Goal: Task Accomplishment & Management: Complete application form

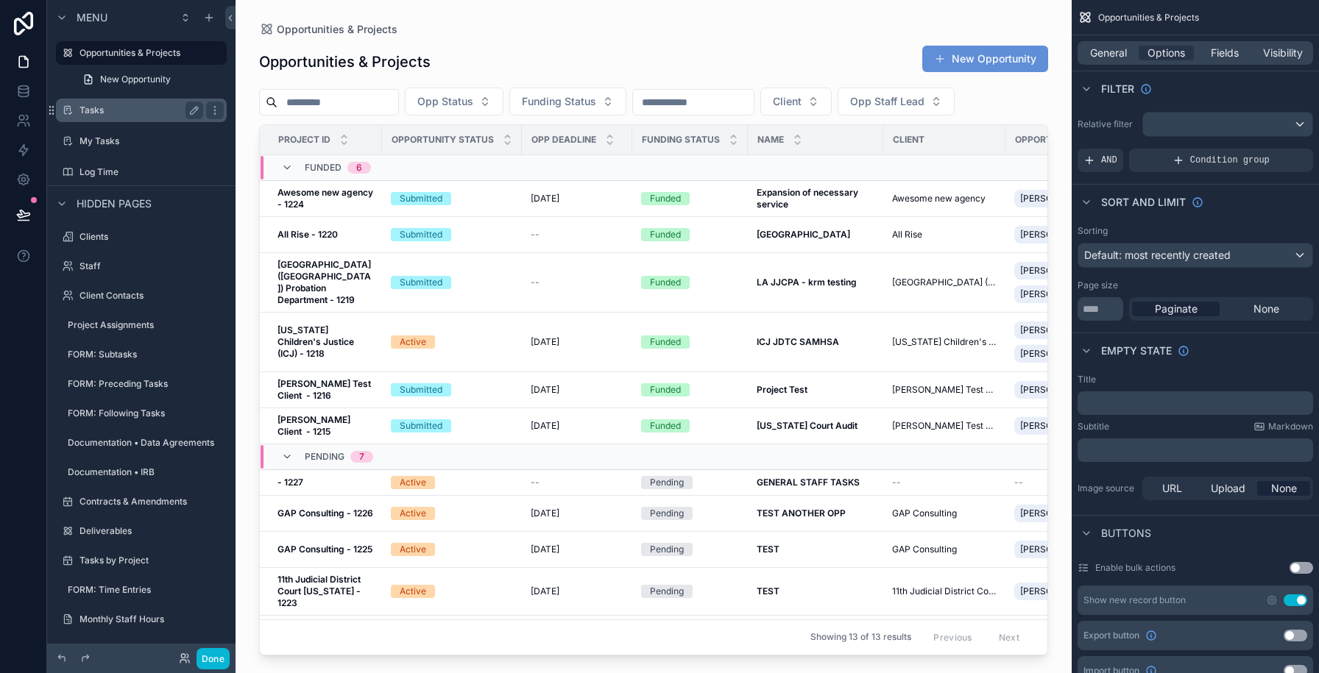
click at [103, 111] on label "Tasks" at bounding box center [138, 110] width 118 height 12
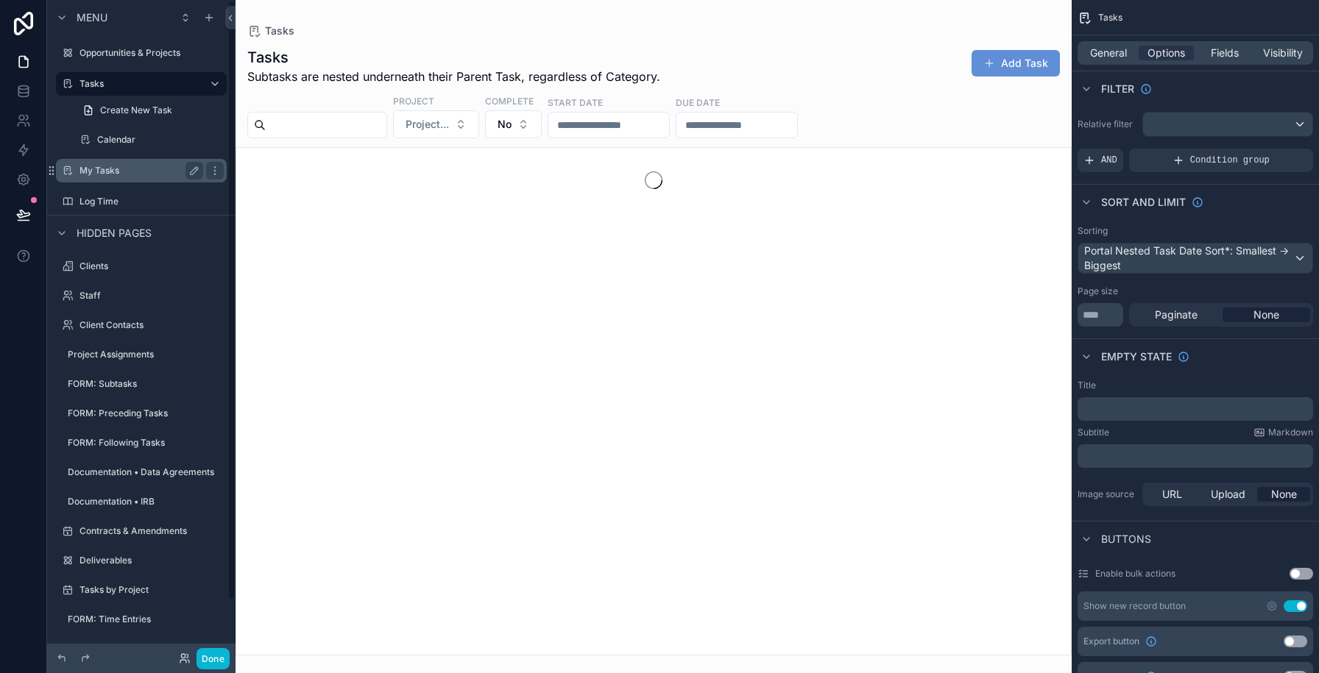
click at [111, 167] on label "My Tasks" at bounding box center [138, 171] width 118 height 12
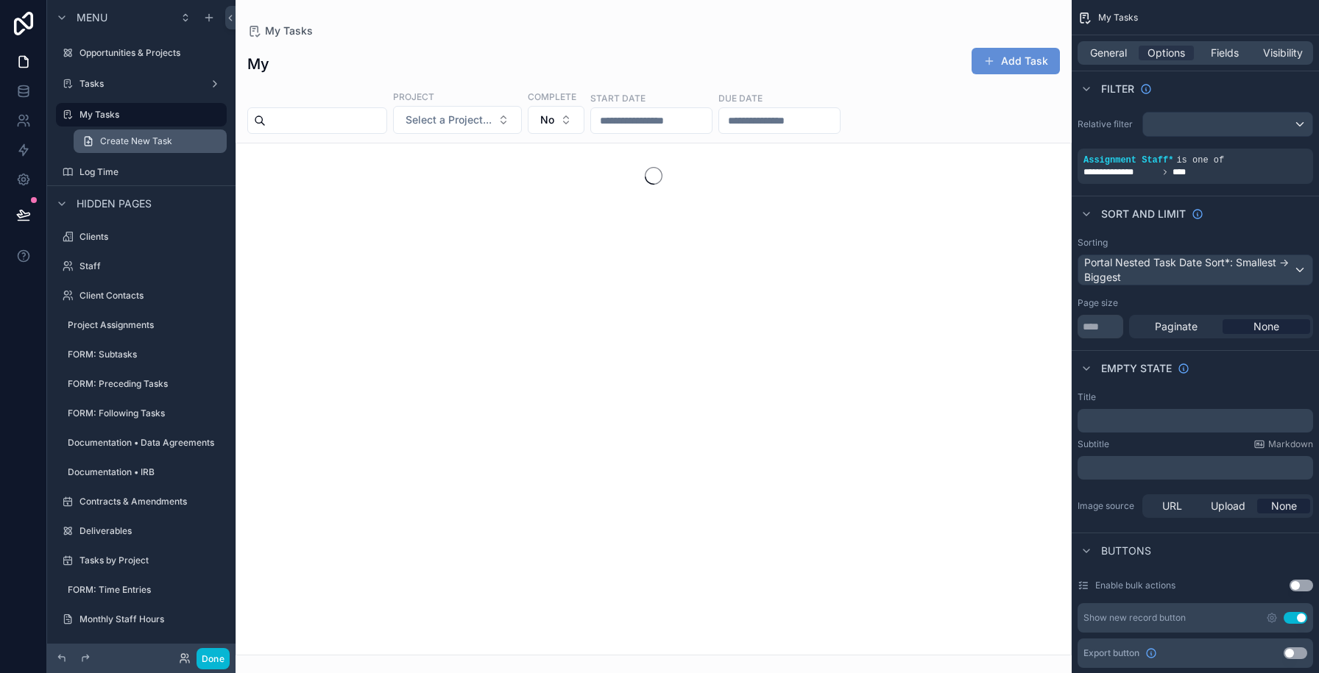
click at [125, 147] on link "Create New Task" at bounding box center [150, 142] width 153 height 24
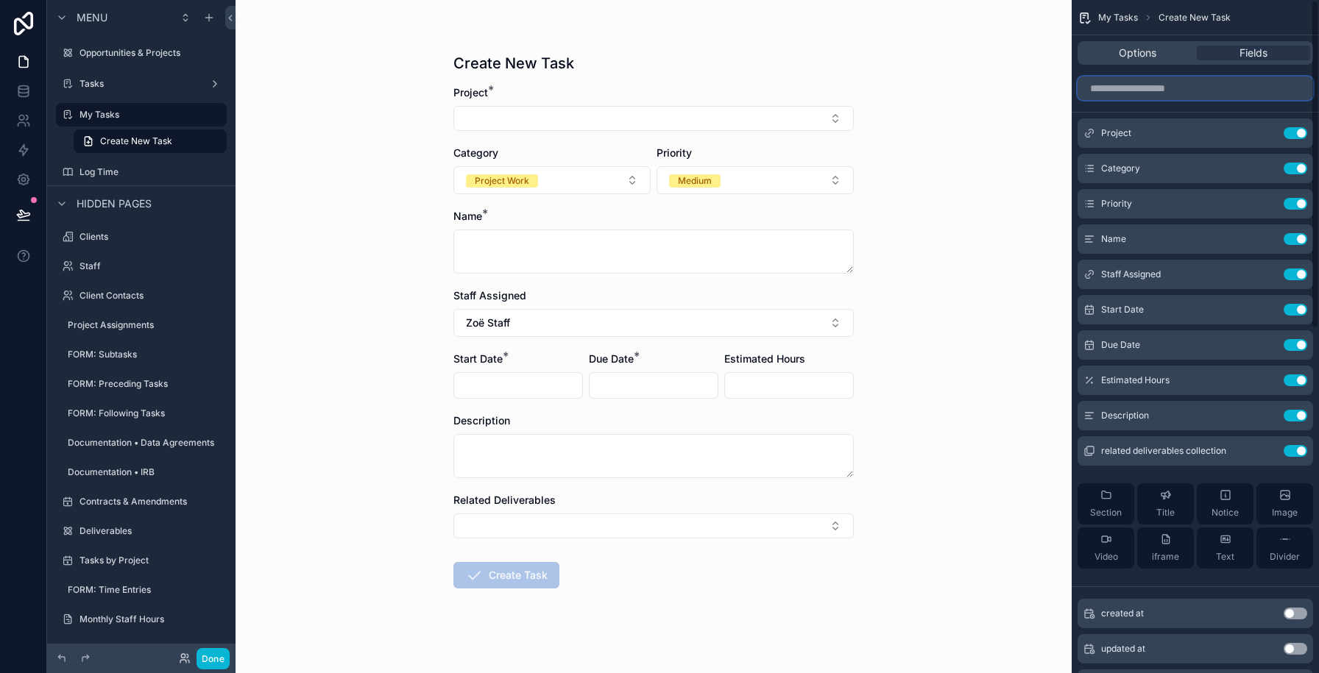
click at [1124, 94] on input "scrollable content" at bounding box center [1194, 89] width 235 height 24
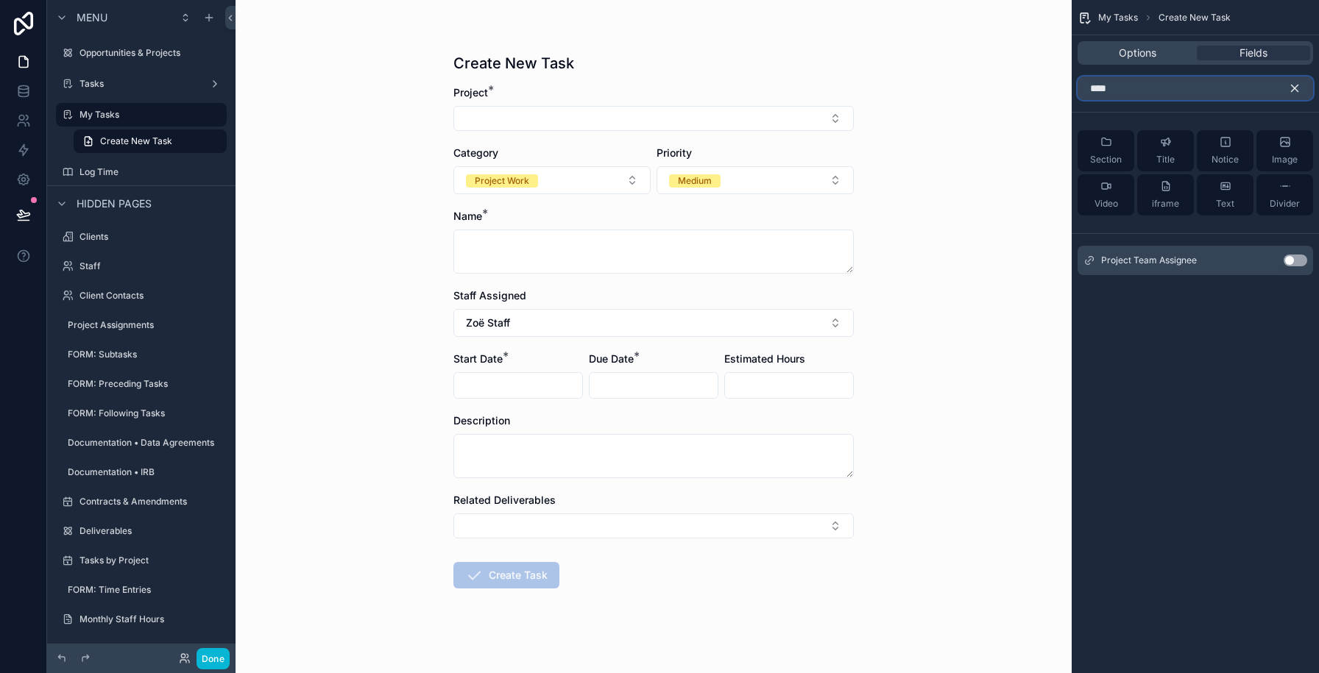
type input "****"
click at [1297, 261] on button "Use setting" at bounding box center [1295, 261] width 24 height 12
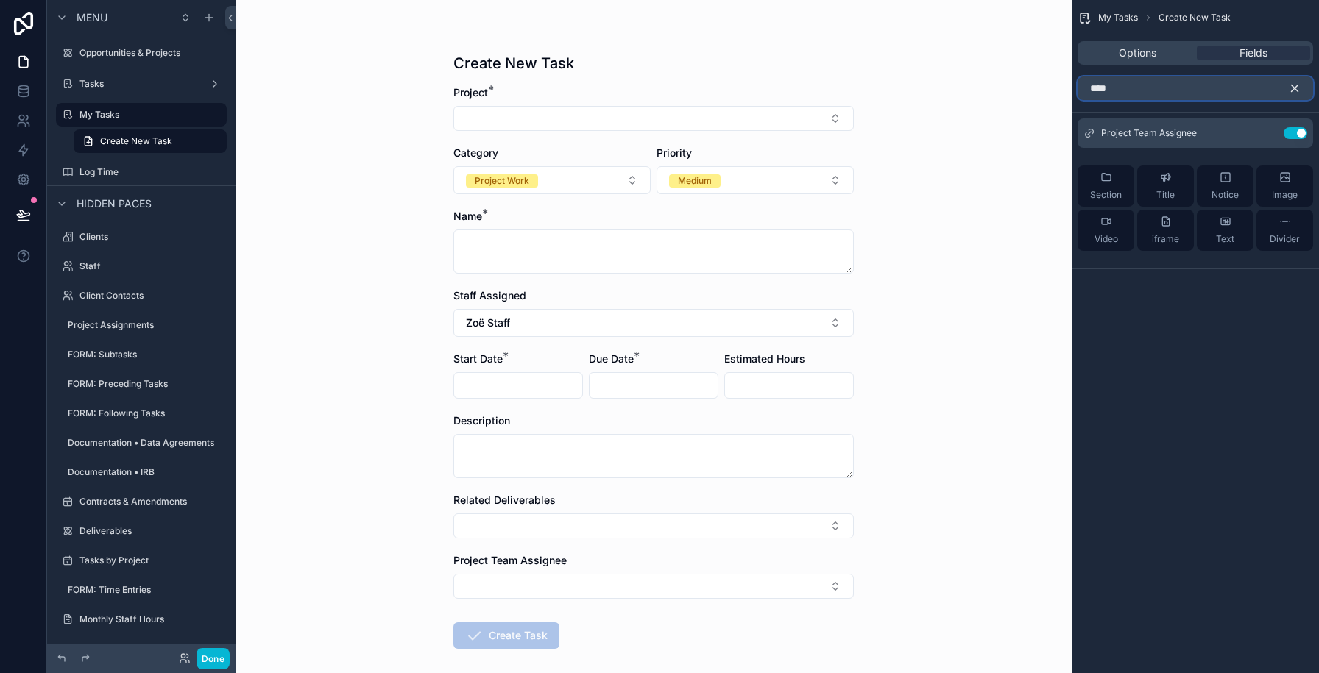
click at [1150, 95] on input "****" at bounding box center [1194, 89] width 235 height 24
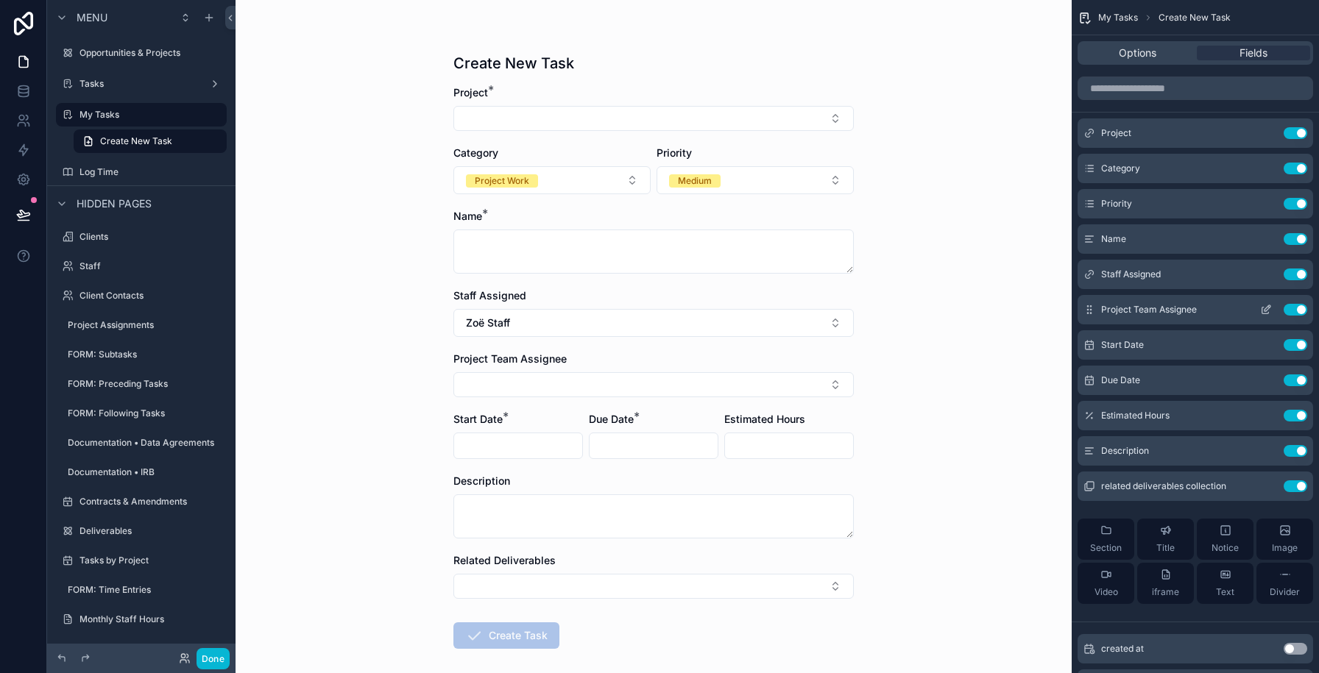
click at [1262, 312] on icon "scrollable content" at bounding box center [1265, 311] width 7 height 7
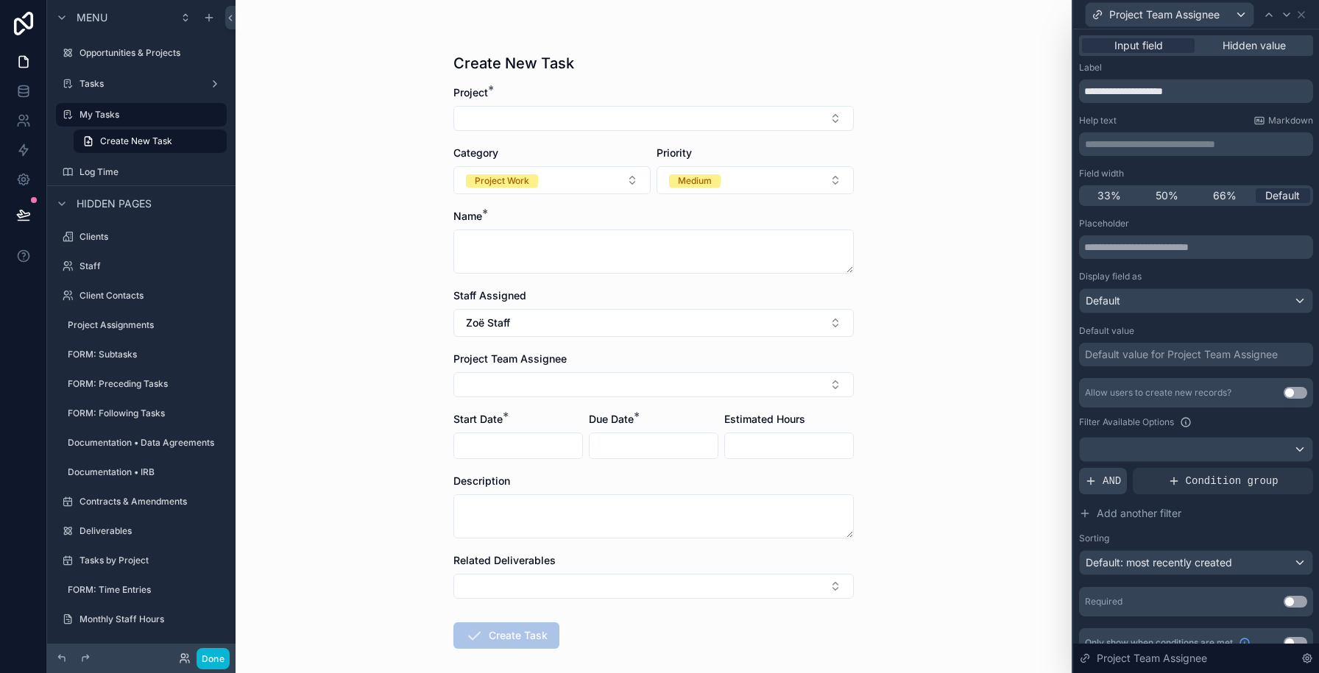
click at [1110, 484] on span "AND" at bounding box center [1111, 481] width 18 height 15
click at [1278, 472] on icon at bounding box center [1276, 469] width 9 height 9
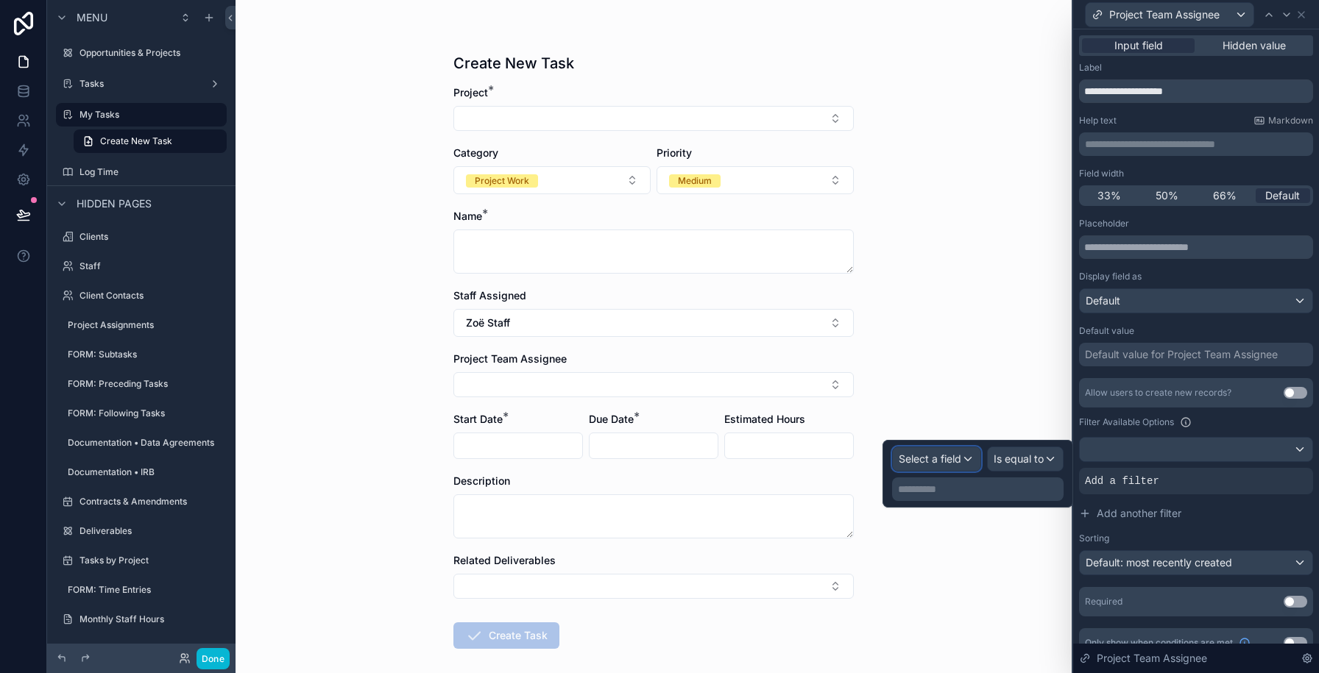
click at [953, 467] on div "Select a field" at bounding box center [937, 459] width 88 height 24
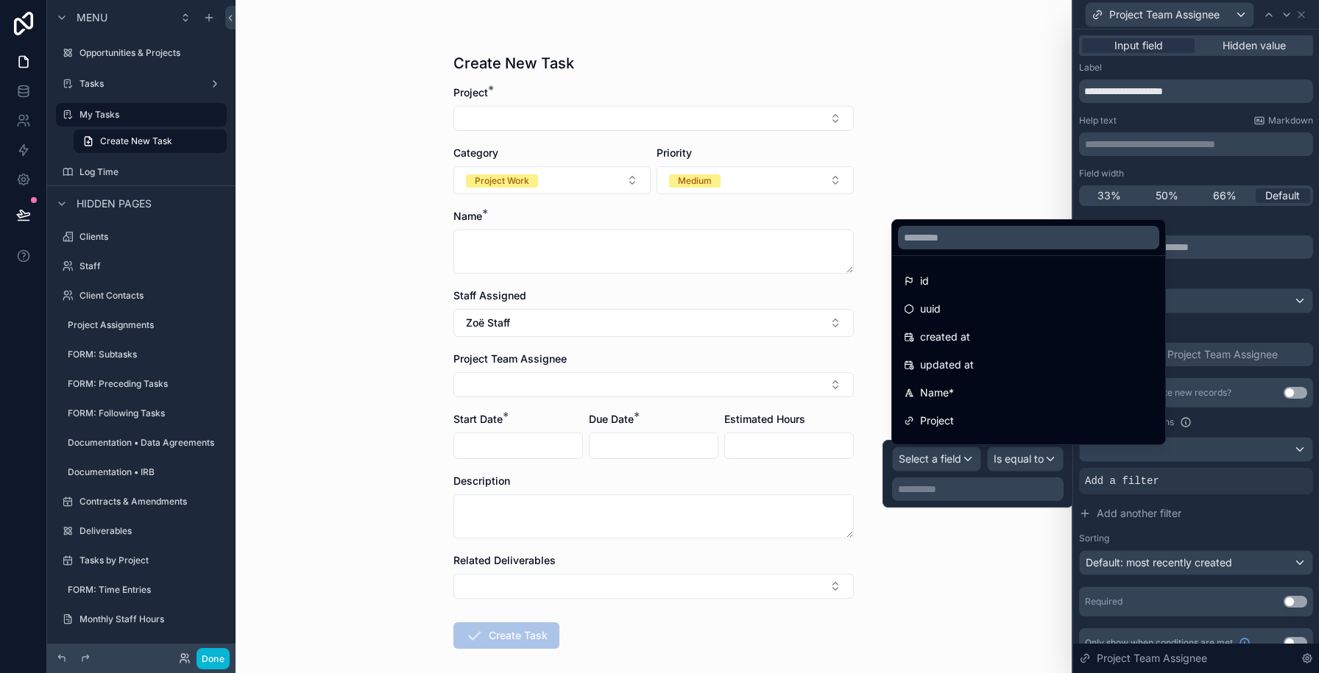
click at [954, 417] on div "Project" at bounding box center [1028, 421] width 249 height 18
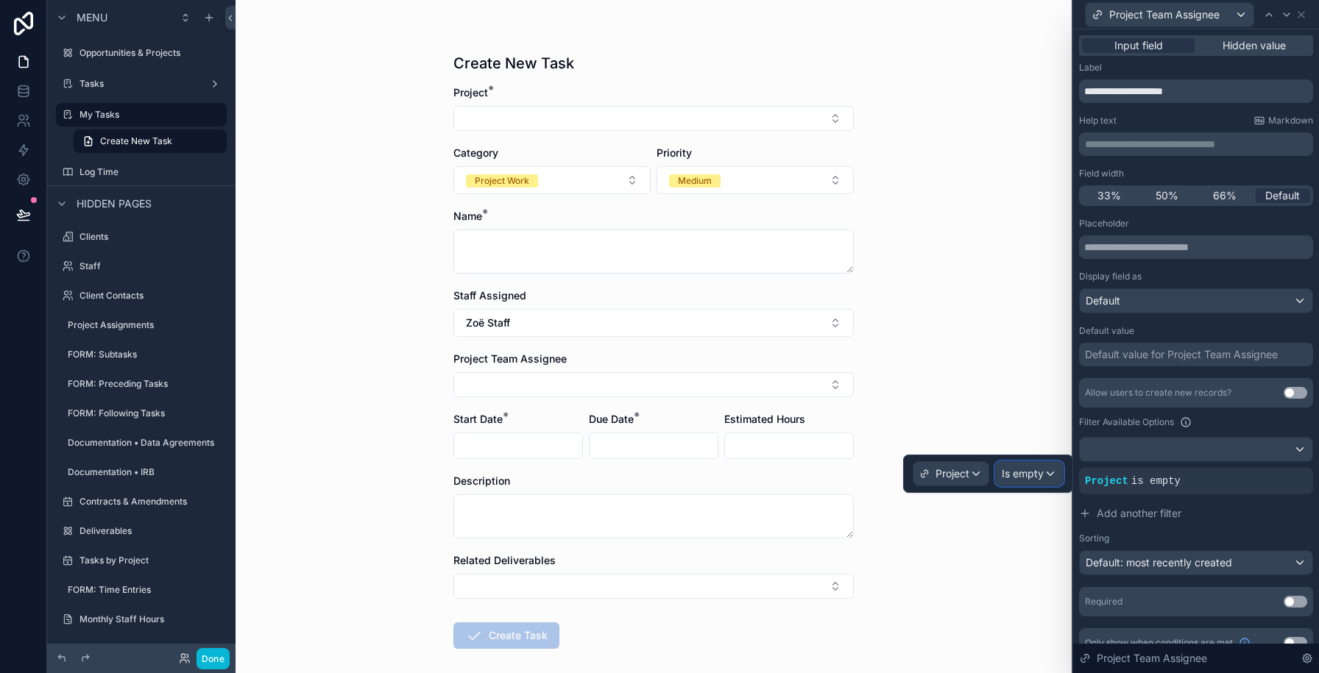
click at [1025, 470] on span "Is empty" at bounding box center [1023, 474] width 42 height 15
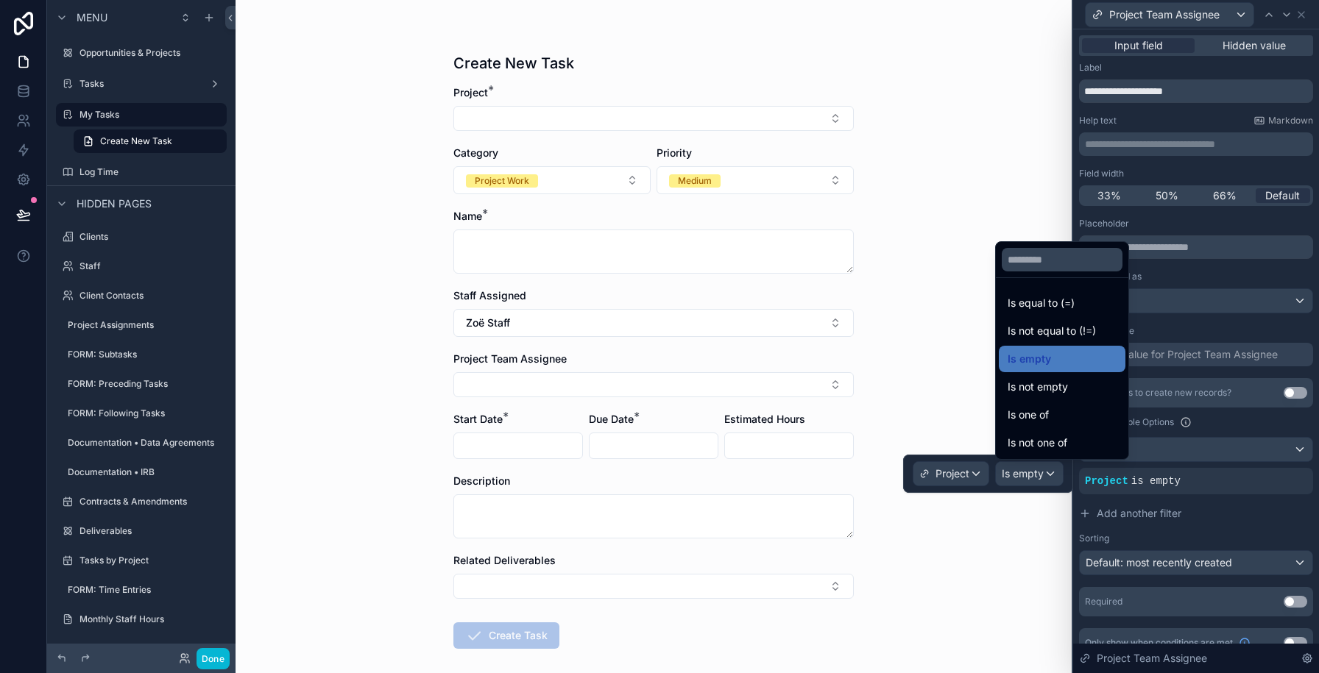
drag, startPoint x: 1033, startPoint y: 408, endPoint x: 997, endPoint y: 450, distance: 55.3
click at [1033, 408] on span "Is one of" at bounding box center [1027, 415] width 41 height 18
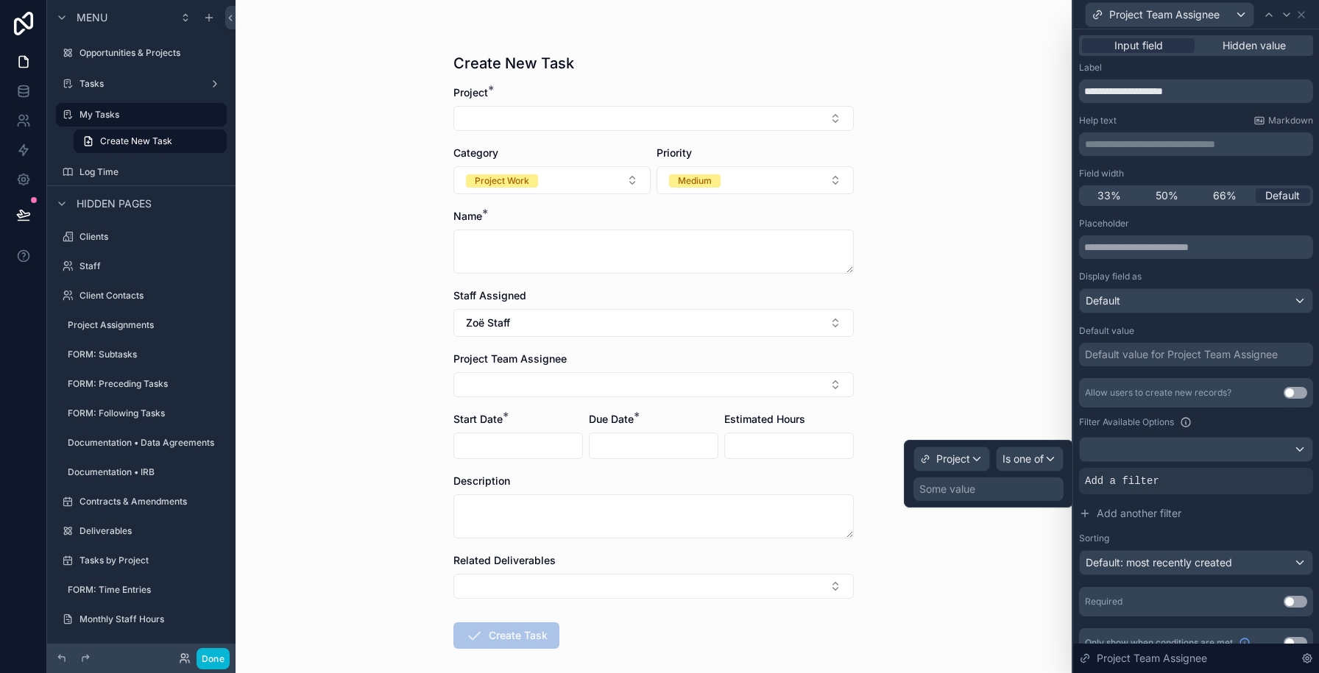
click at [978, 484] on div "Some value" at bounding box center [988, 490] width 150 height 24
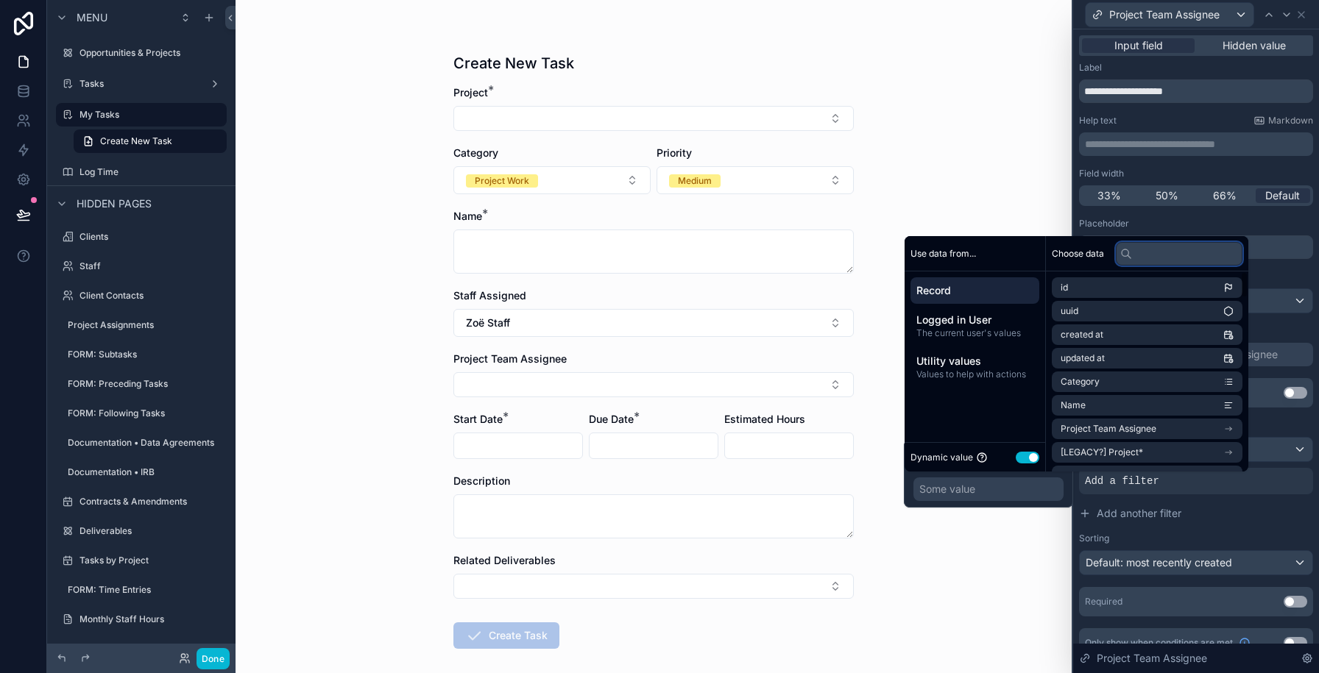
click at [1155, 256] on input "text" at bounding box center [1179, 254] width 127 height 24
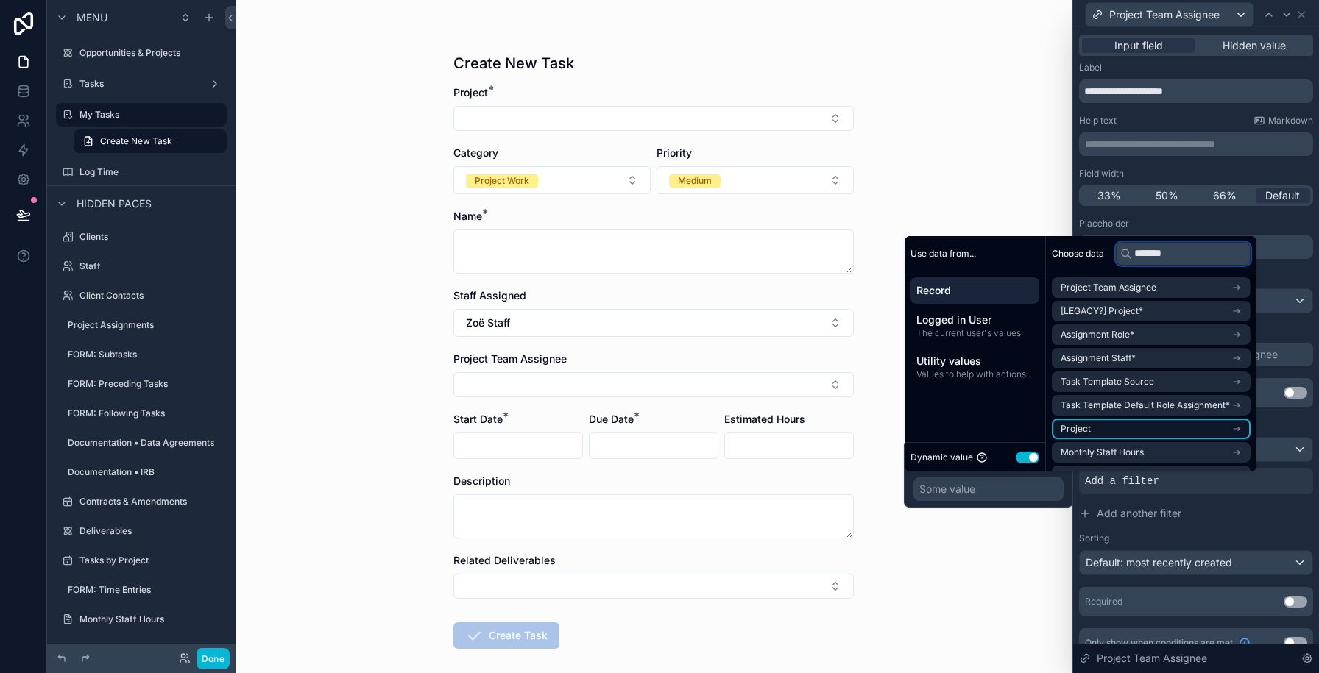
type input "*******"
click at [1118, 427] on li "Project" at bounding box center [1151, 429] width 199 height 21
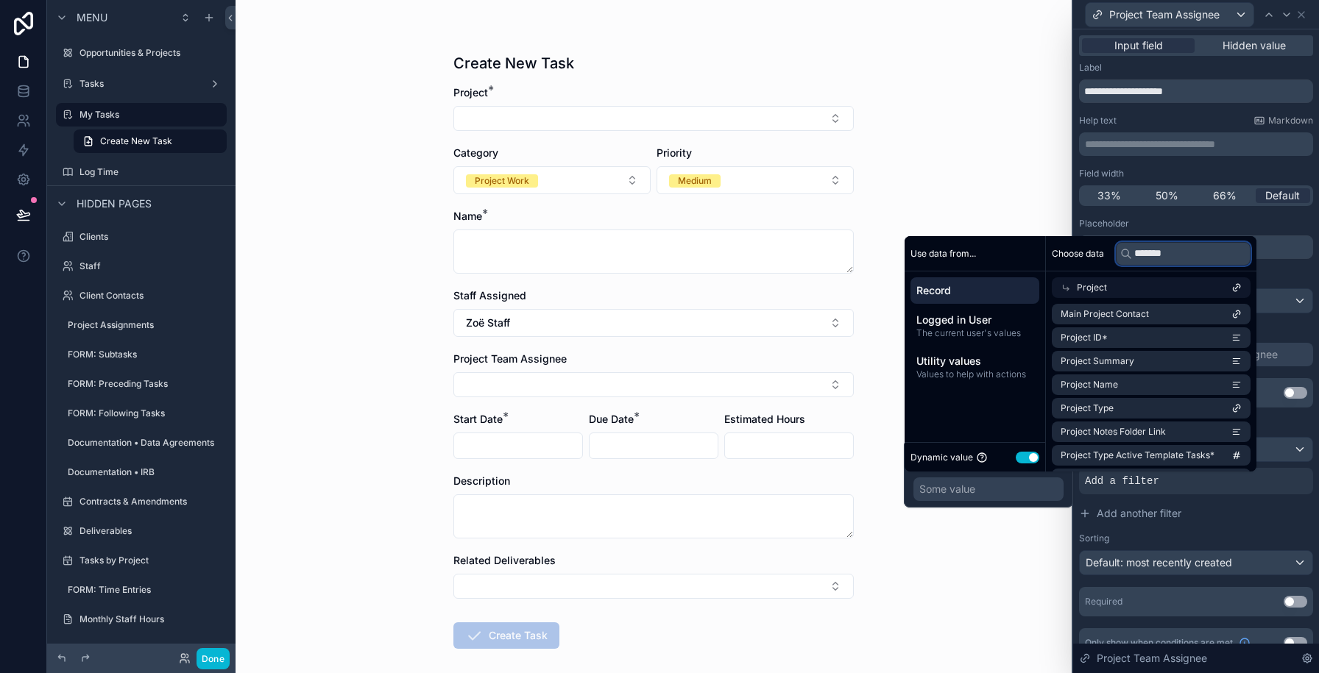
click at [1160, 260] on input "*******" at bounding box center [1183, 254] width 135 height 24
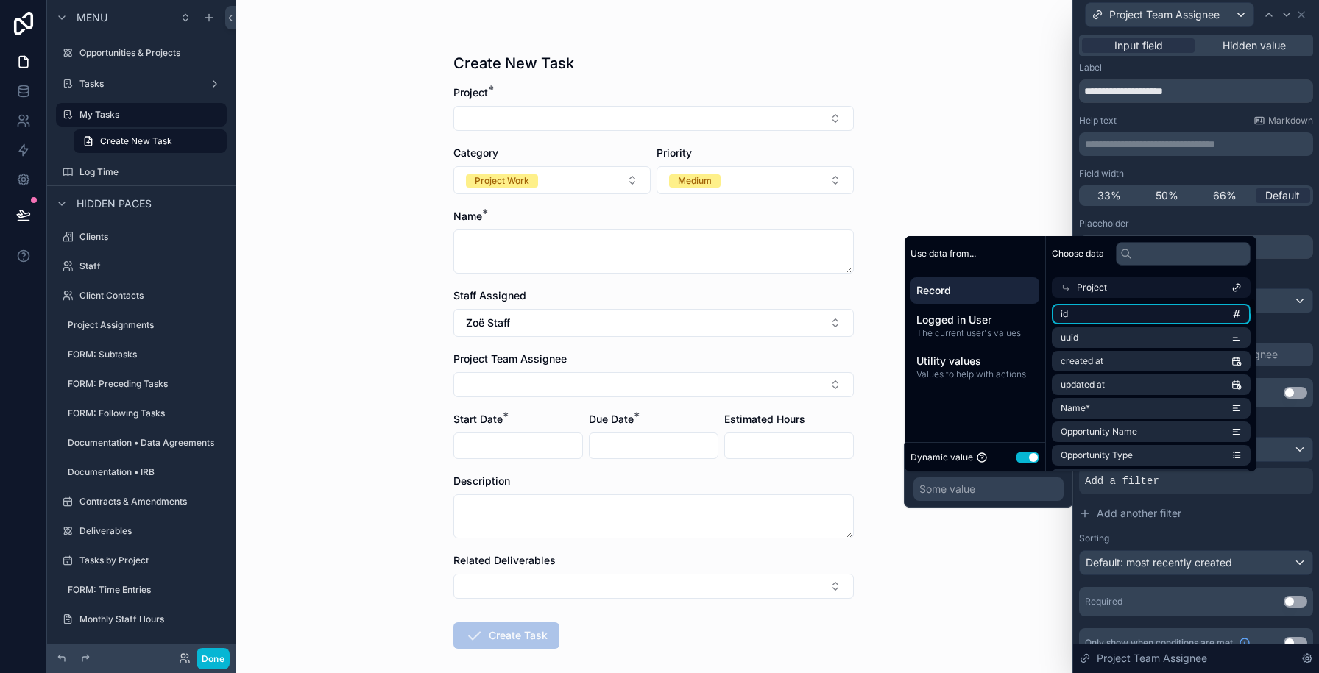
click at [1140, 310] on li "id" at bounding box center [1151, 314] width 199 height 21
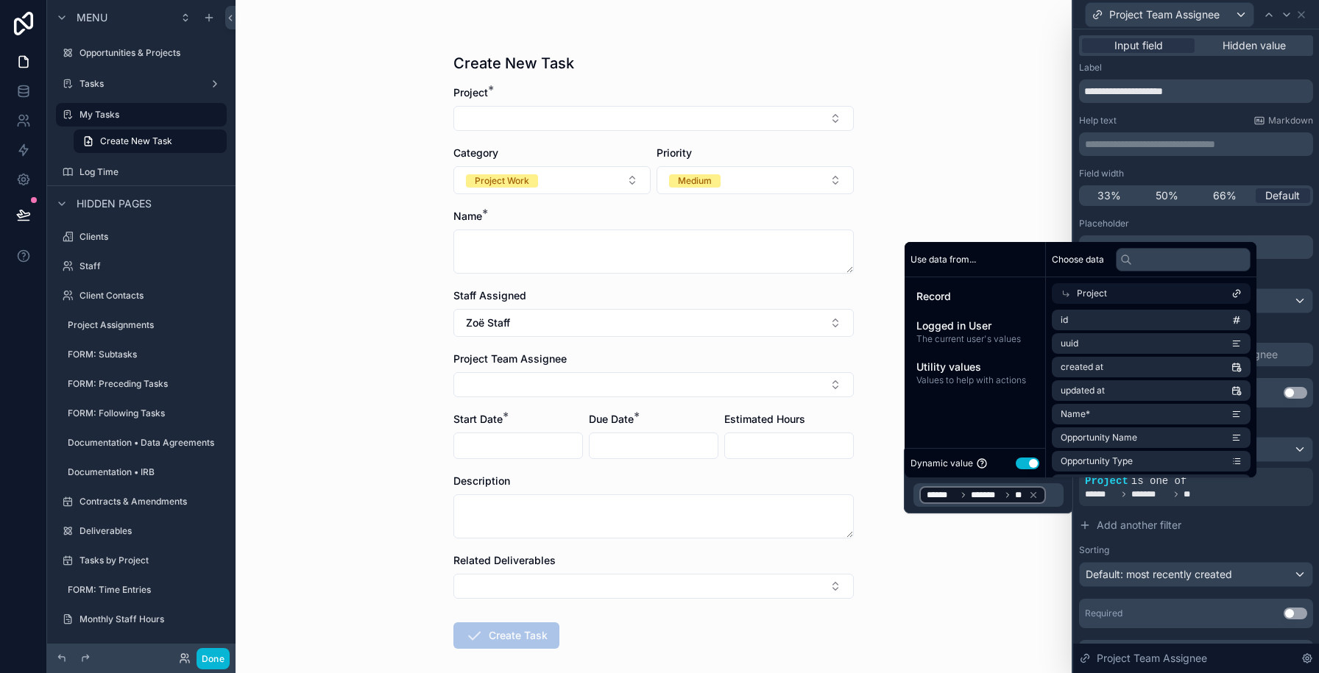
click at [972, 171] on div "Create New Task Project * Category Project Work Priority Medium Name * Staff As…" at bounding box center [653, 336] width 836 height 673
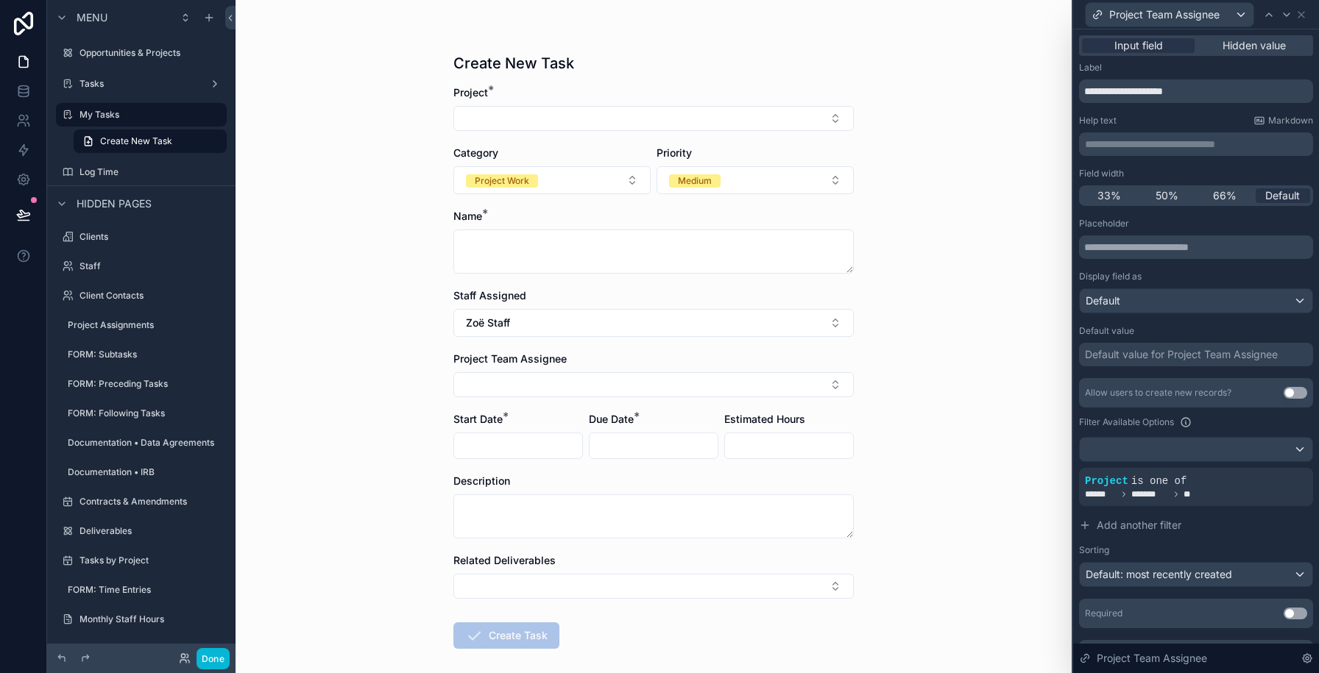
click at [1307, 17] on div "Project Team Assignee" at bounding box center [1196, 14] width 234 height 29
click at [727, 116] on button "Select Button" at bounding box center [653, 118] width 400 height 25
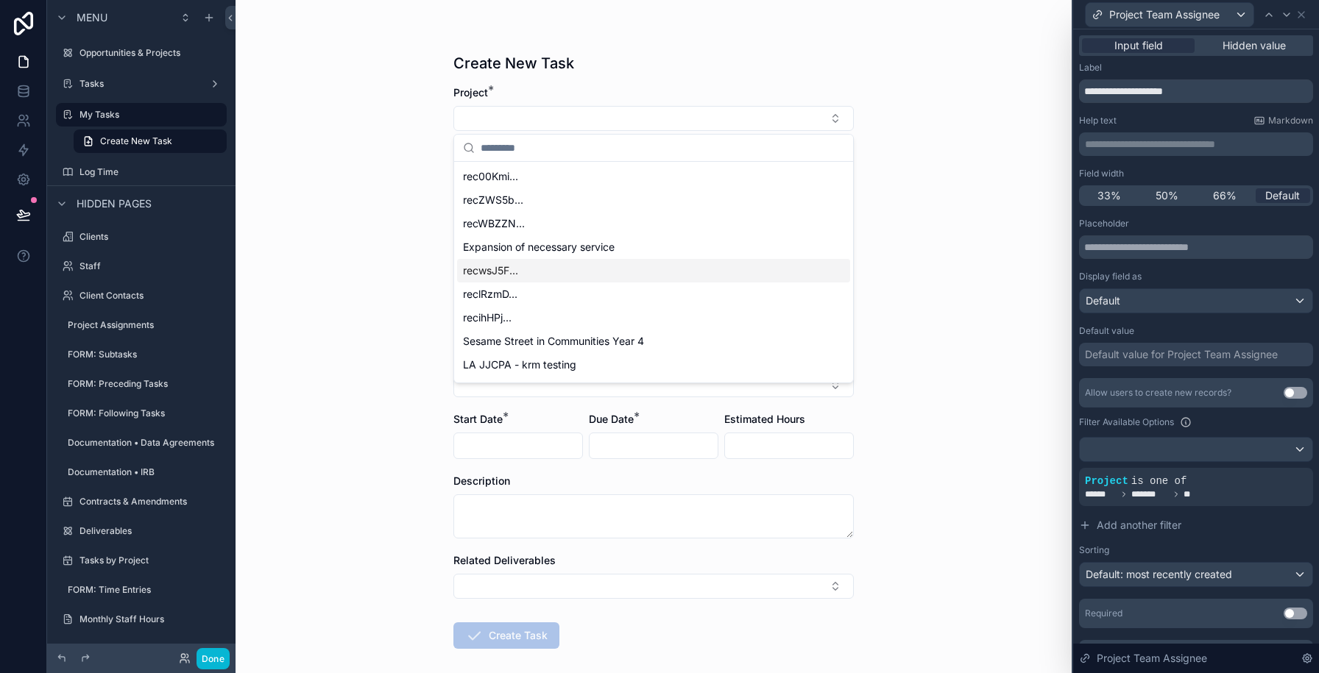
scroll to position [91, 0]
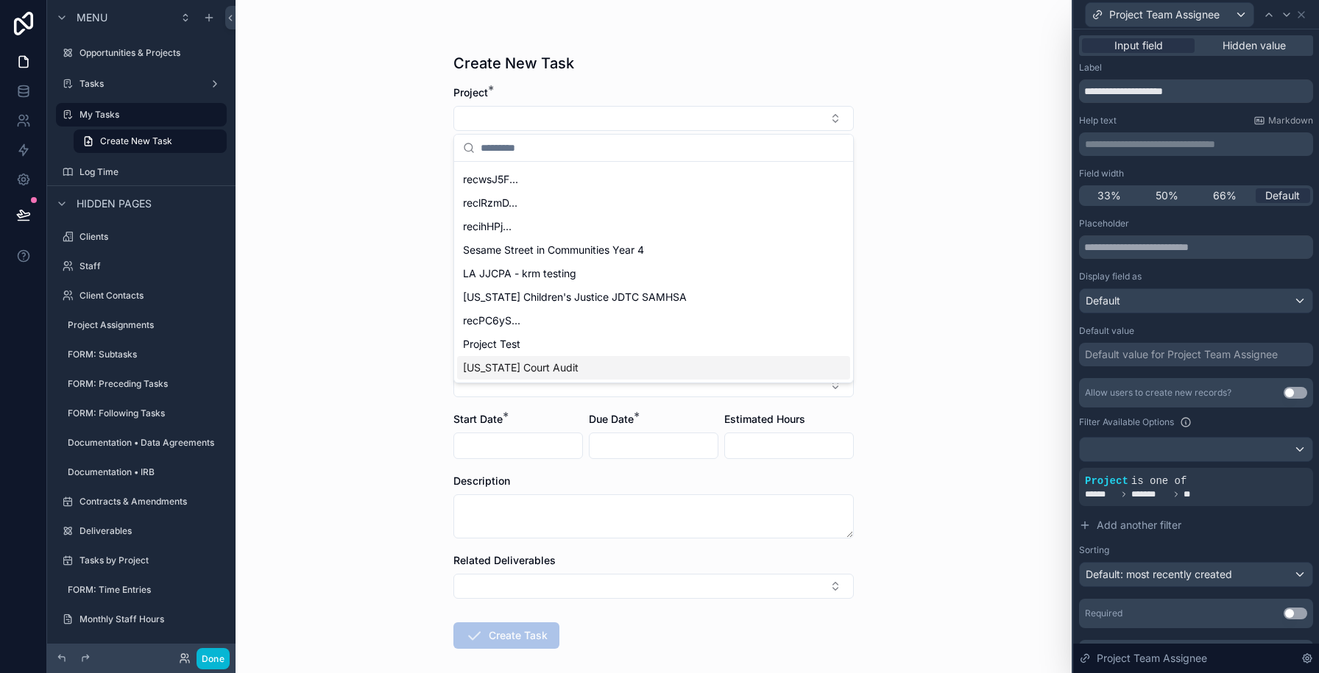
click at [678, 375] on div "[US_STATE] Court Audit" at bounding box center [653, 368] width 393 height 24
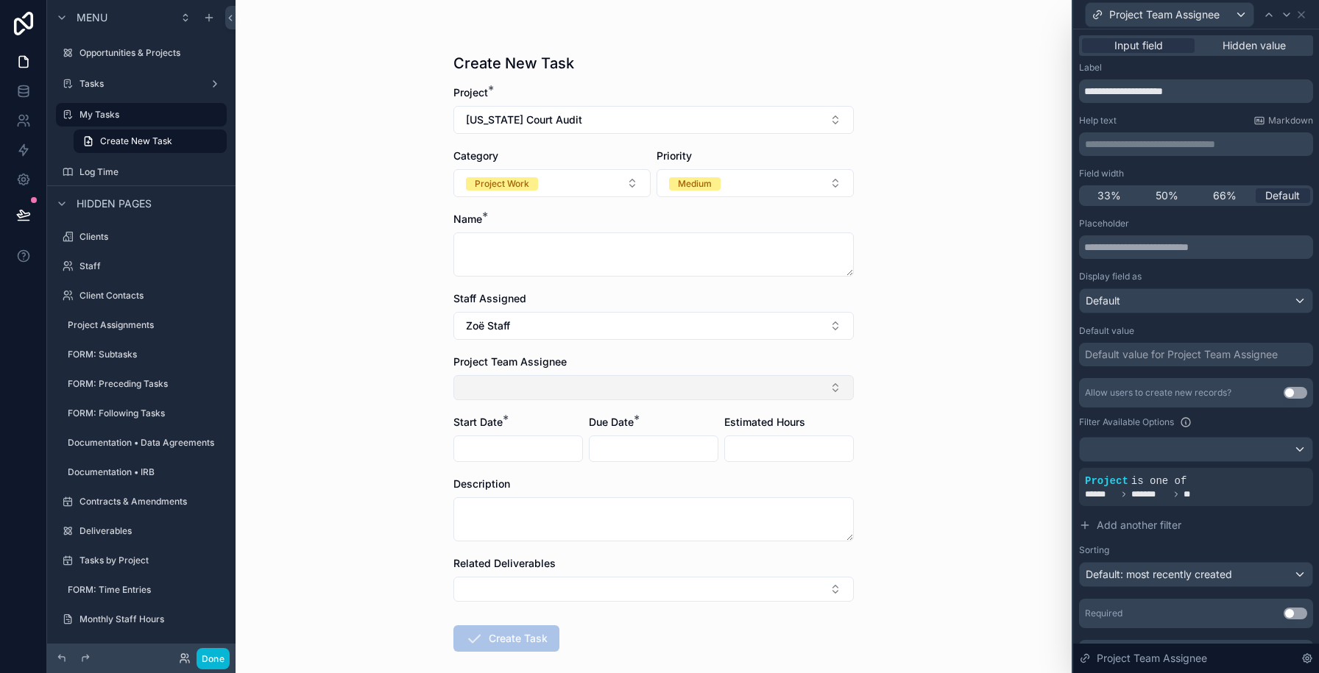
click at [575, 388] on button "Select Button" at bounding box center [653, 387] width 400 height 25
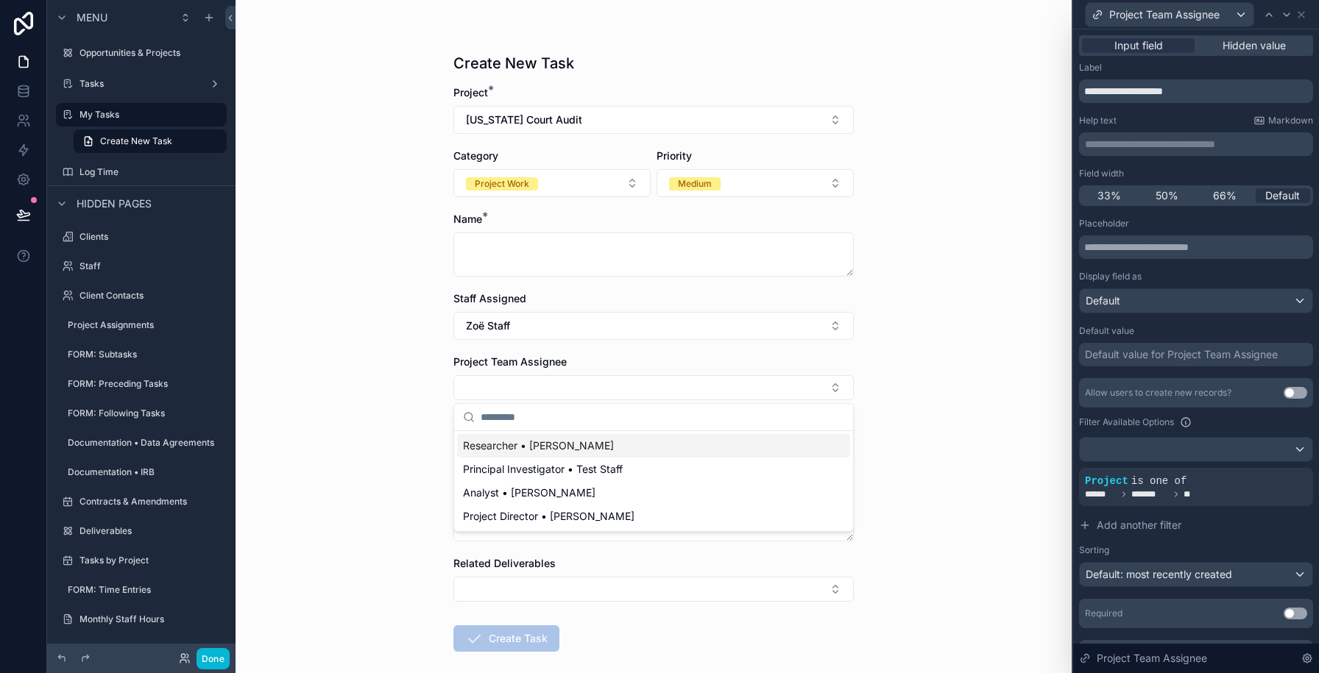
click at [909, 369] on div "Create New Task Project * [US_STATE] Court Audit Category Project Work Priority…" at bounding box center [653, 336] width 836 height 673
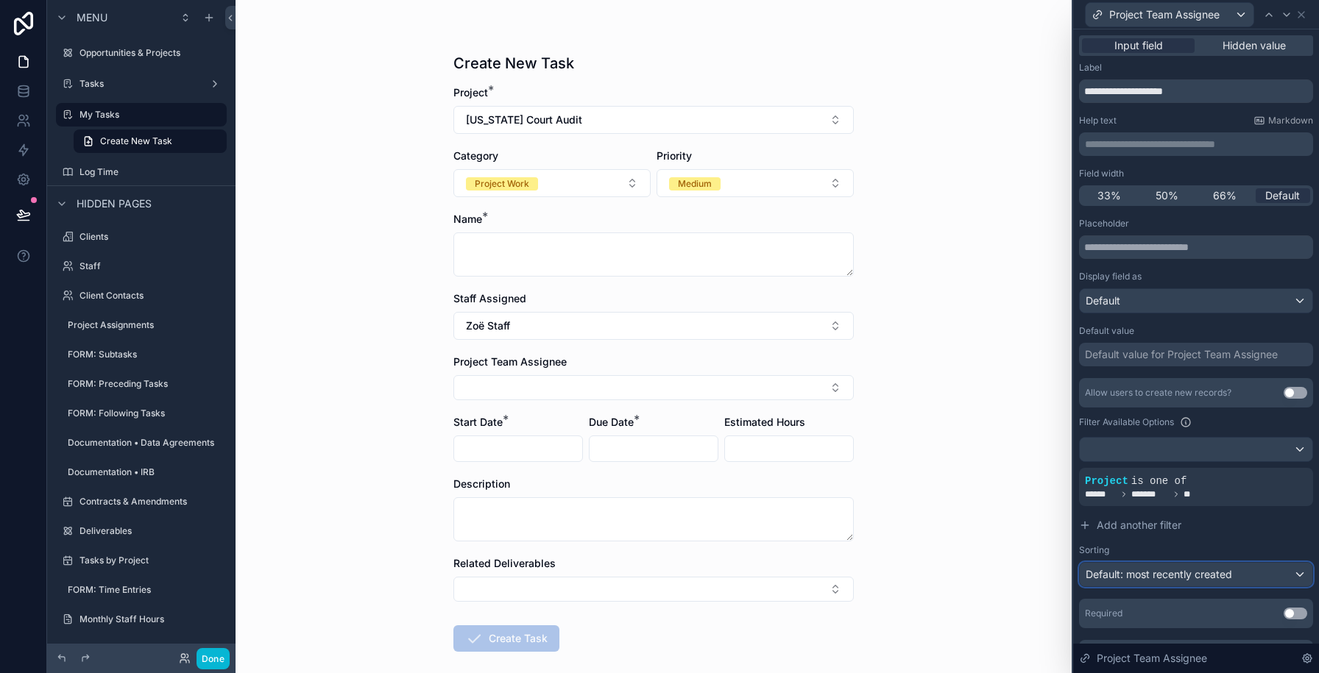
click at [1151, 570] on span "Default: most recently created" at bounding box center [1158, 574] width 146 height 13
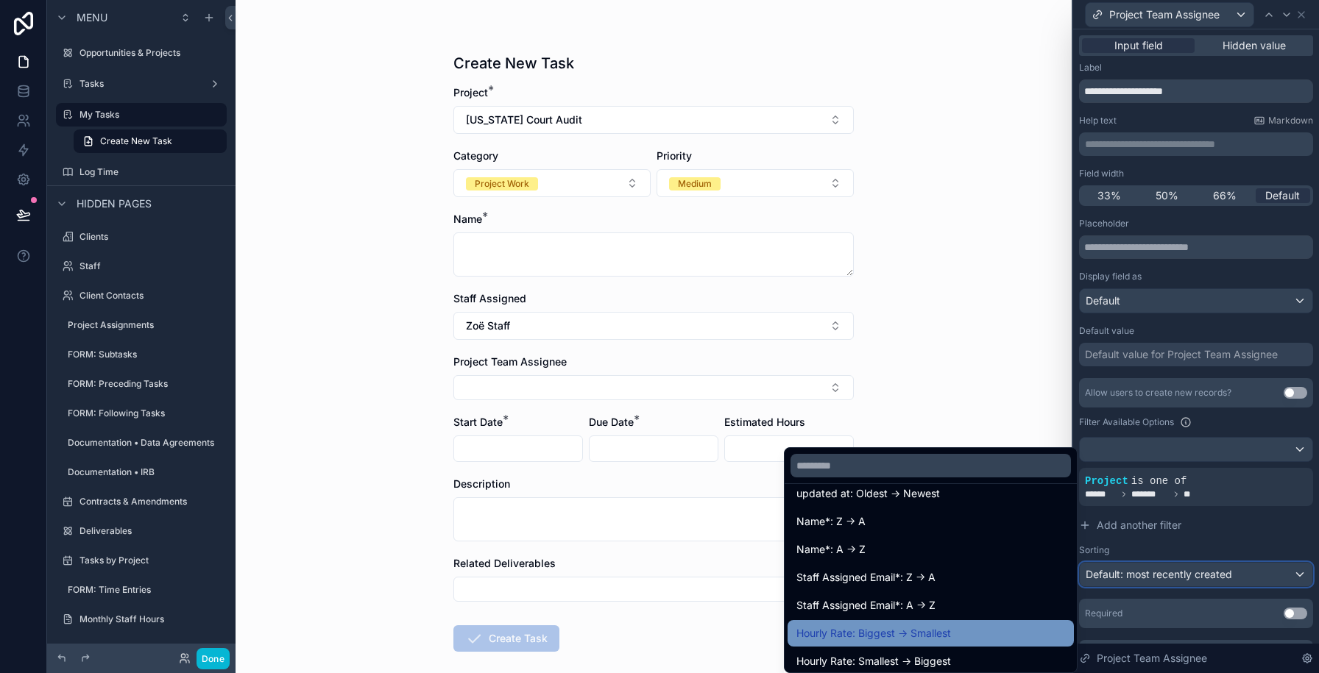
scroll to position [128, 0]
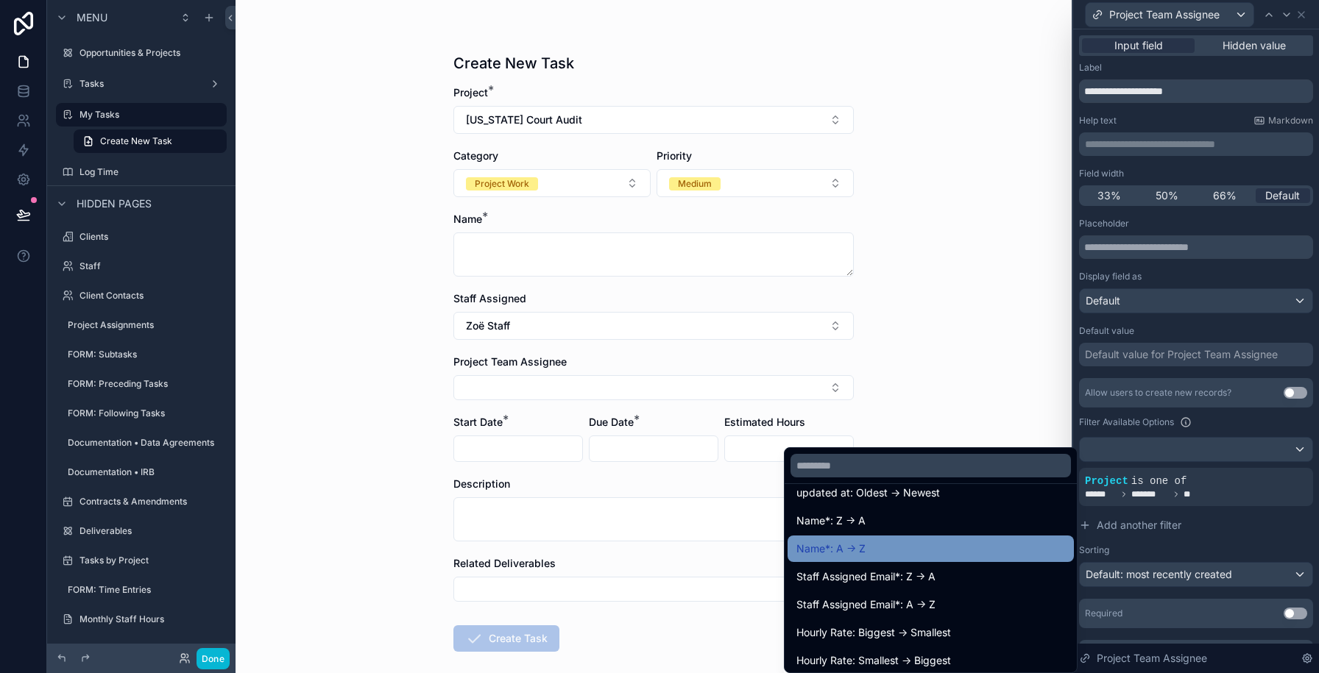
click at [963, 550] on div "Name*: A -> Z" at bounding box center [930, 549] width 269 height 18
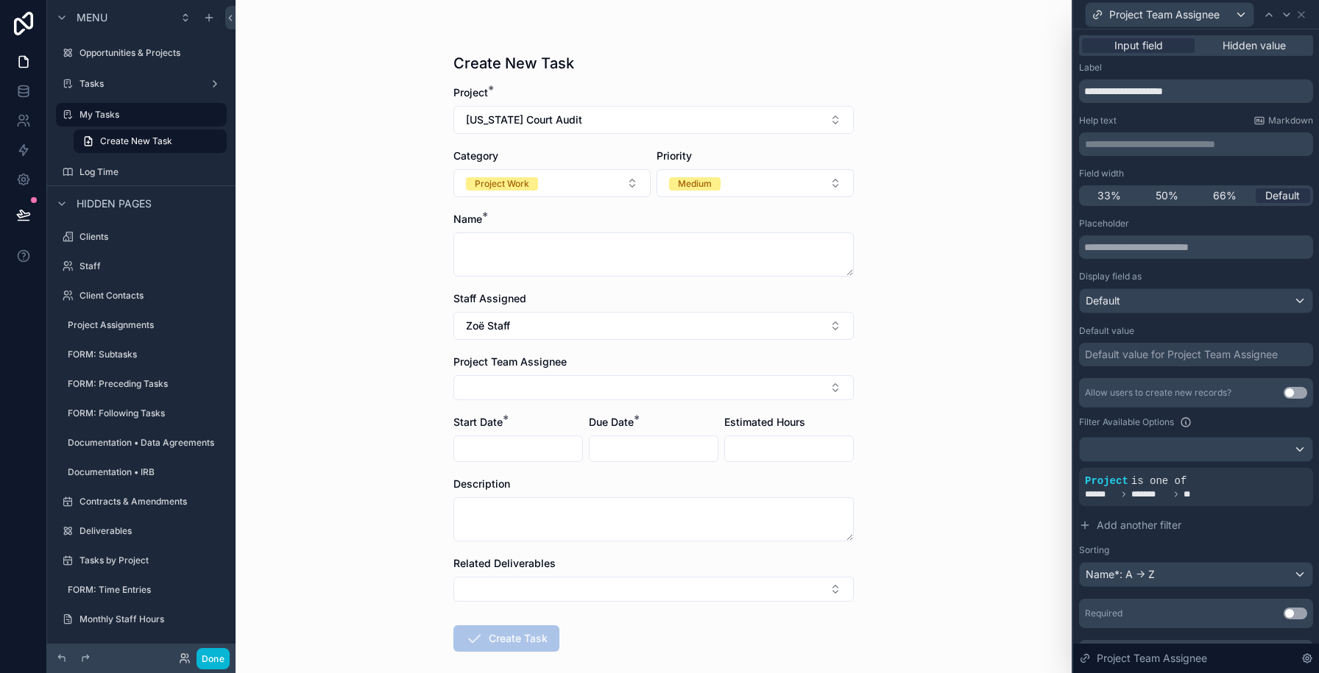
scroll to position [32, 0]
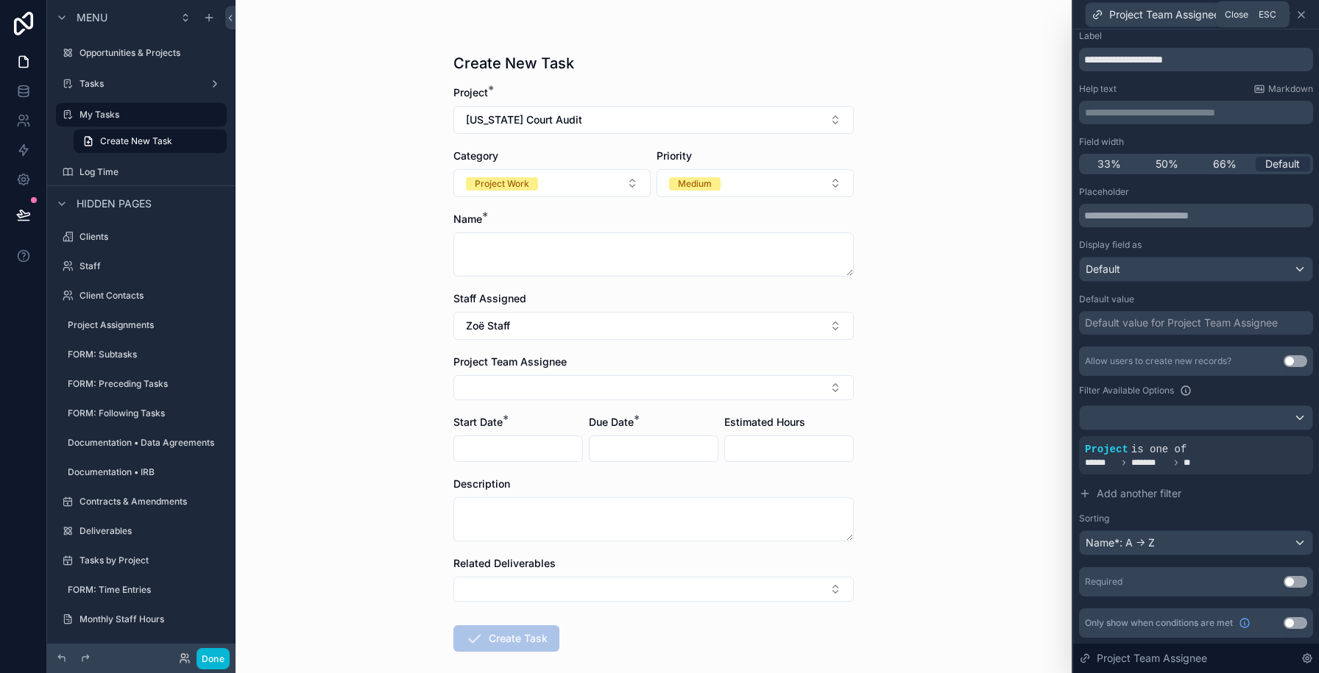
click at [1303, 17] on icon at bounding box center [1301, 15] width 6 height 6
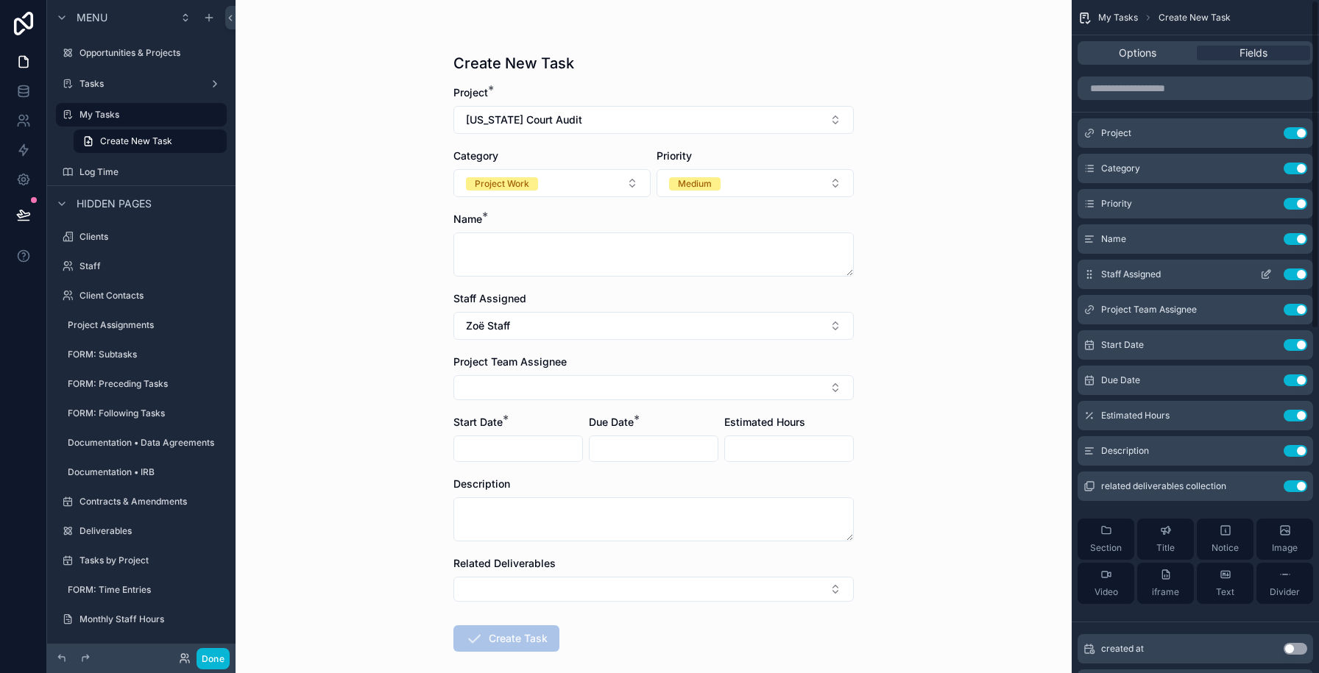
click at [1289, 272] on button "Use setting" at bounding box center [1295, 275] width 24 height 12
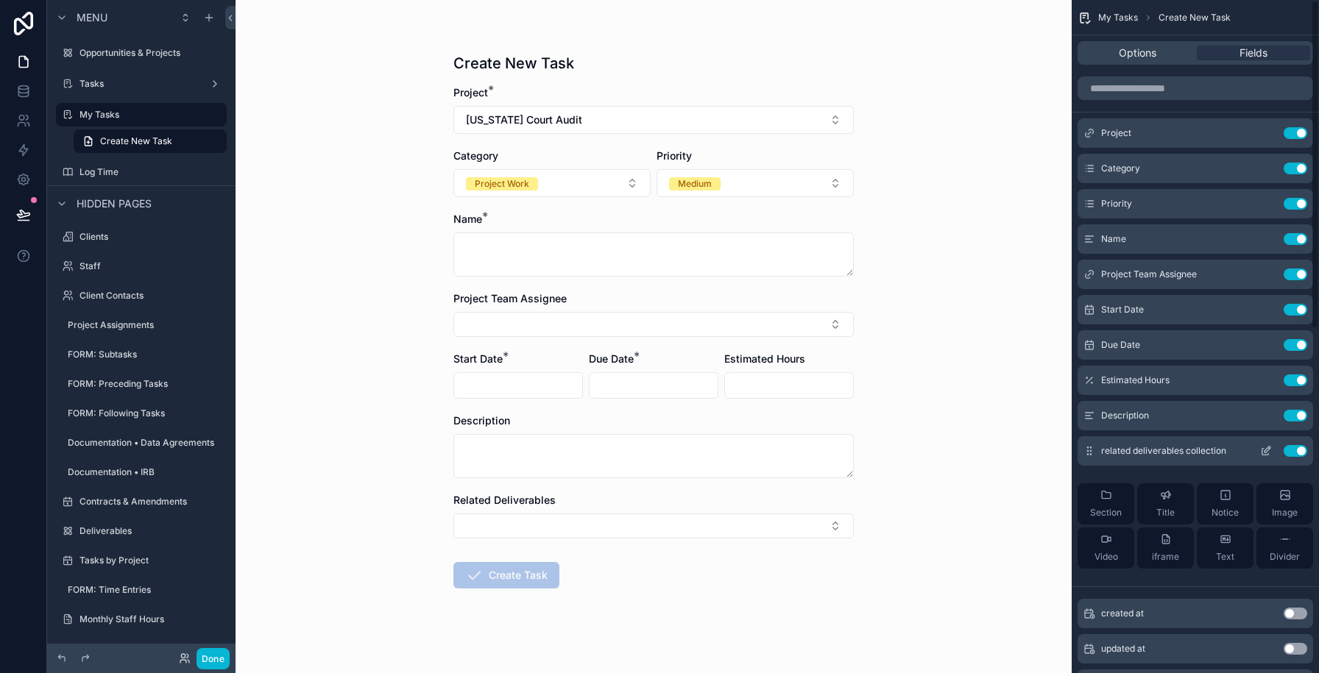
click at [1270, 448] on icon "scrollable content" at bounding box center [1266, 451] width 12 height 12
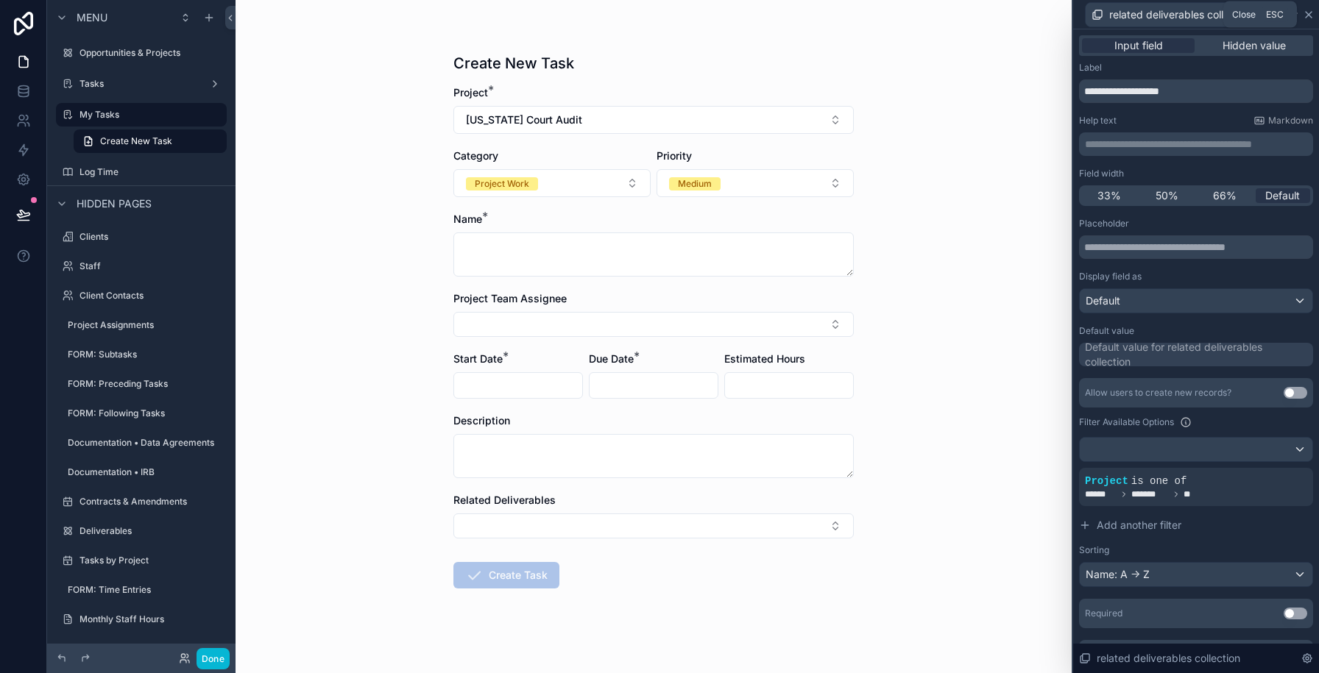
click at [1310, 11] on icon at bounding box center [1309, 15] width 12 height 12
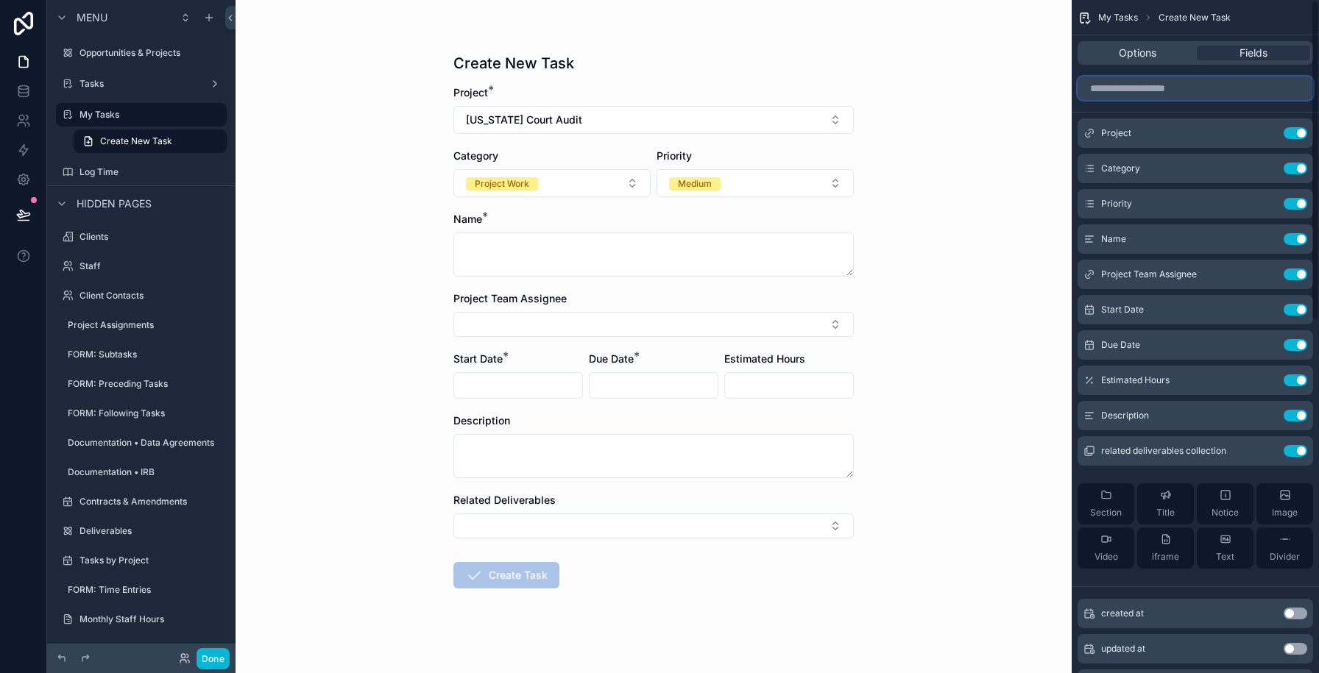
click at [1149, 86] on input "scrollable content" at bounding box center [1194, 89] width 235 height 24
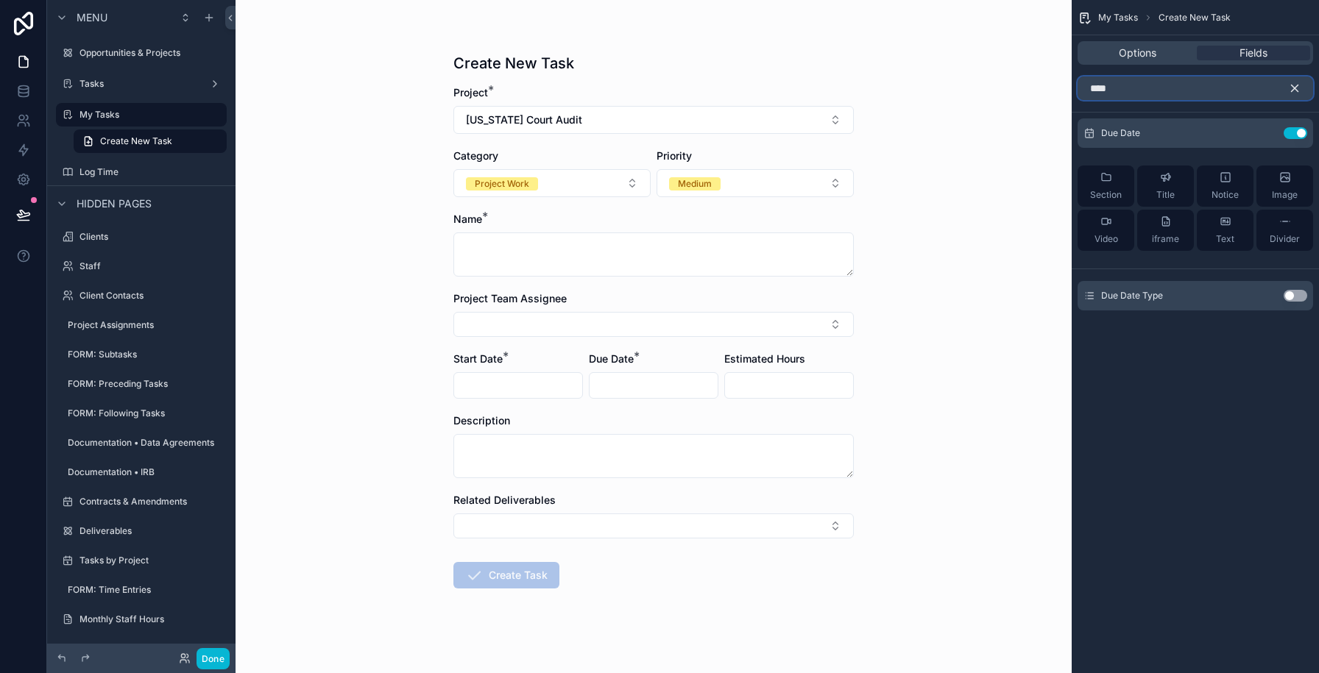
type input "***"
click at [1291, 294] on button "Use setting" at bounding box center [1295, 296] width 24 height 12
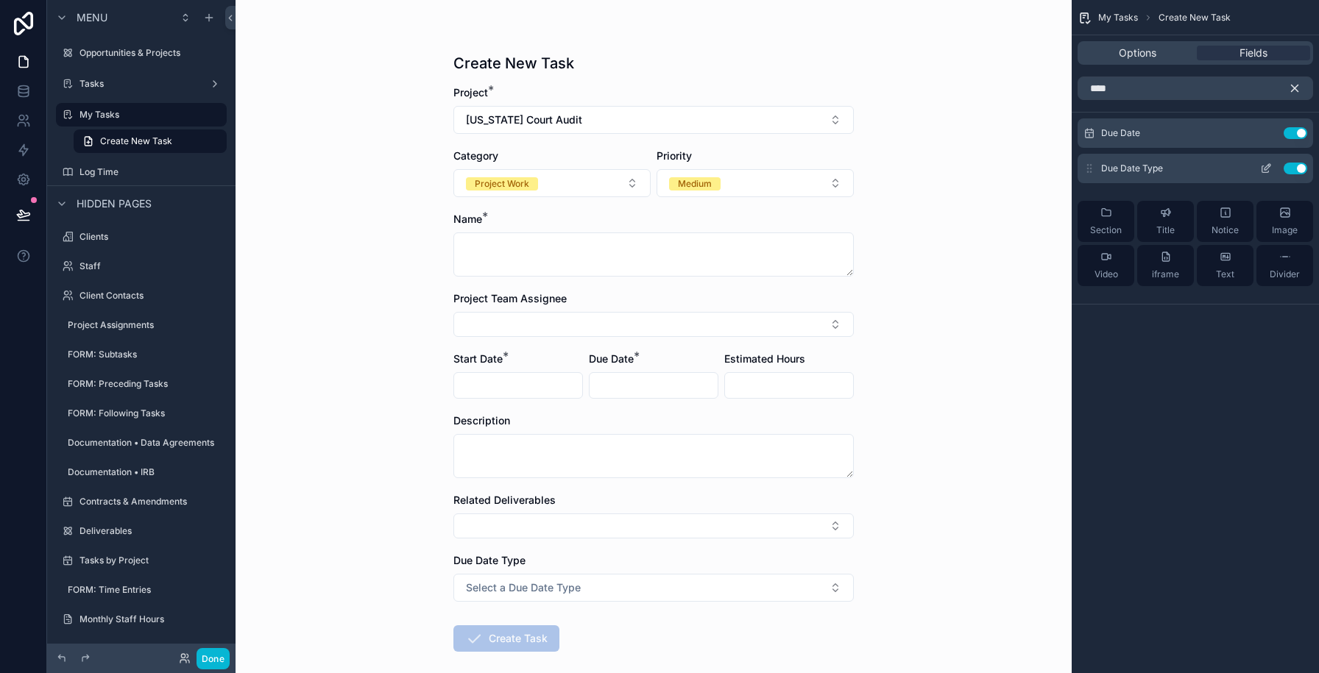
click at [1261, 163] on icon "scrollable content" at bounding box center [1266, 169] width 12 height 12
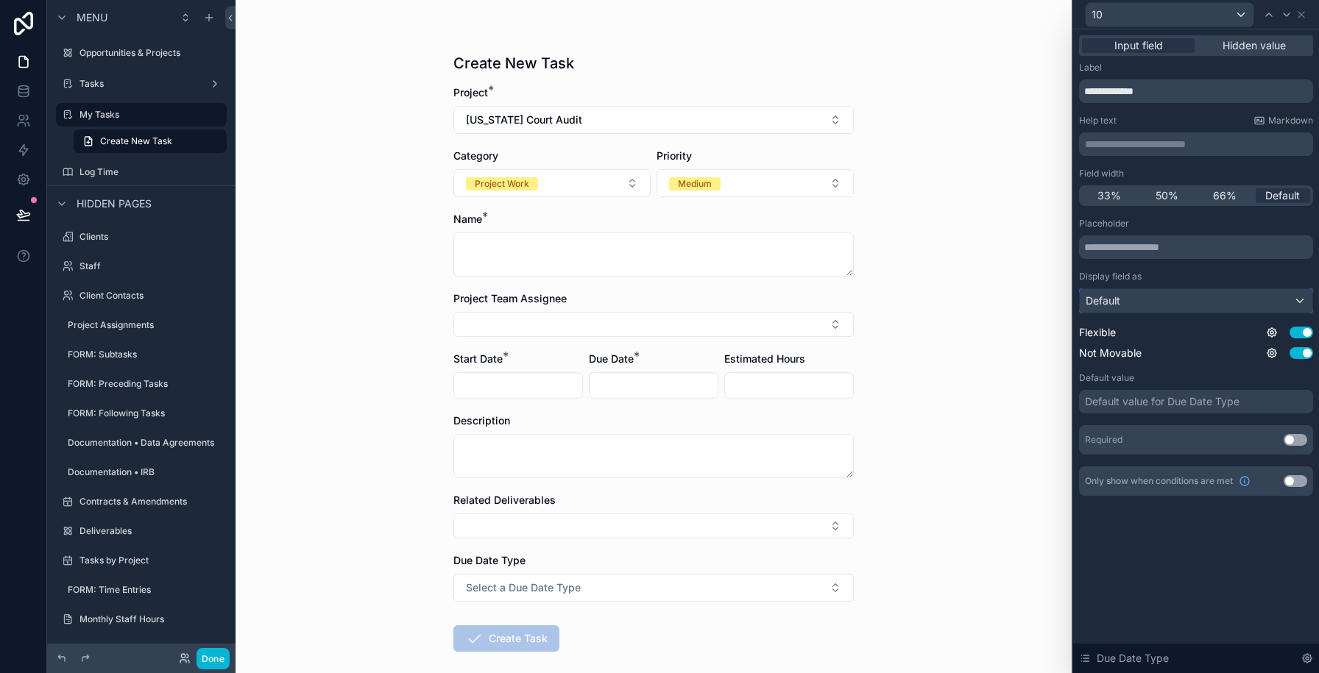
click at [1129, 301] on div "Default" at bounding box center [1196, 301] width 233 height 24
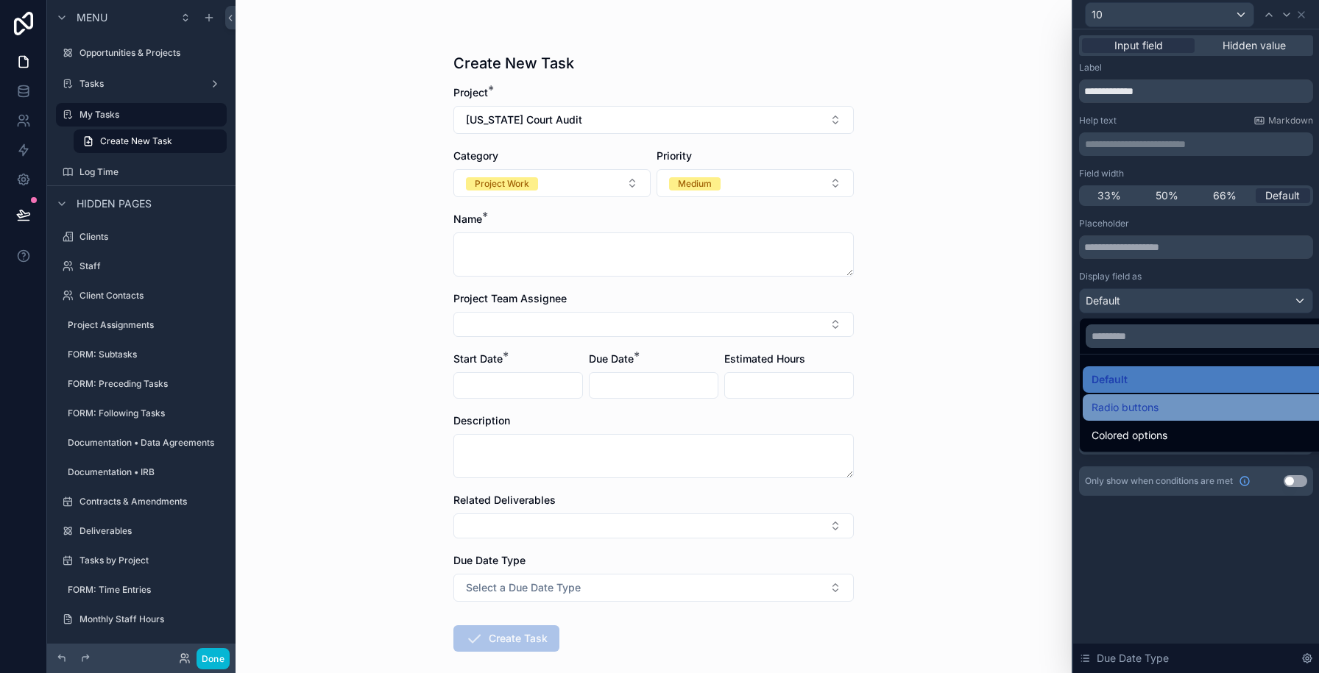
click at [1141, 411] on span "Radio buttons" at bounding box center [1124, 408] width 67 height 18
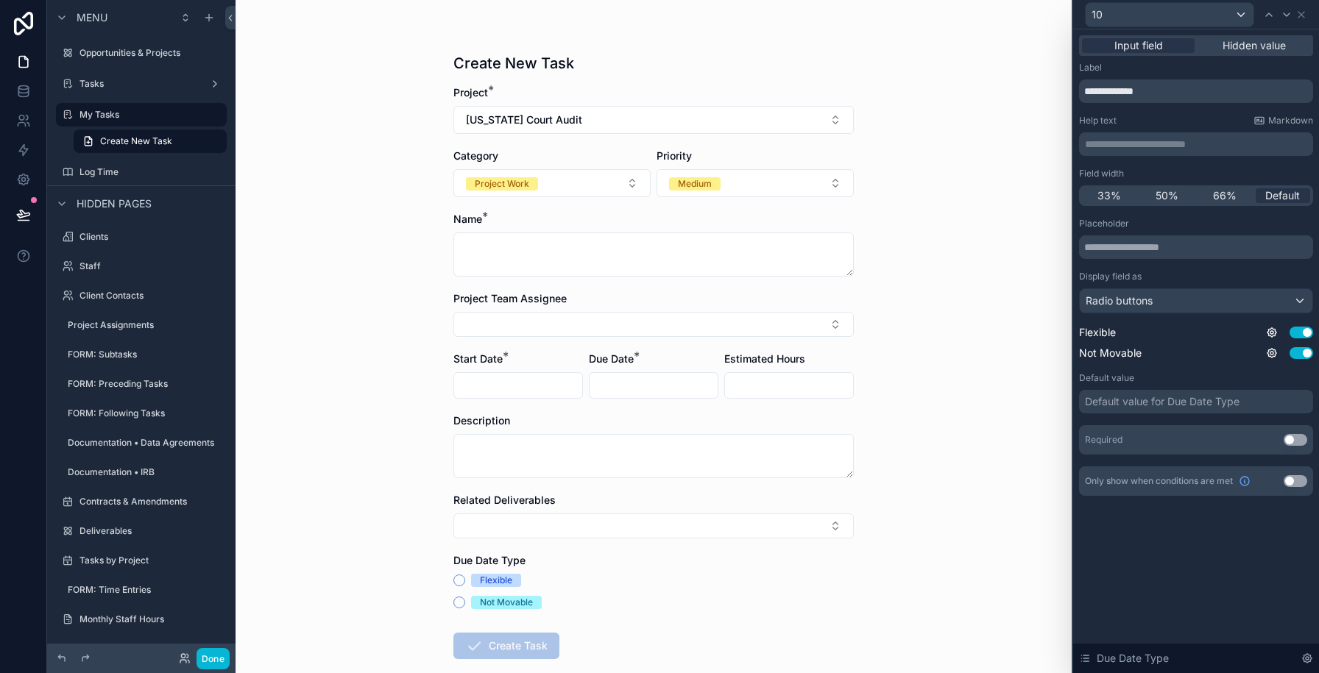
click at [1291, 437] on button "Use setting" at bounding box center [1295, 440] width 24 height 12
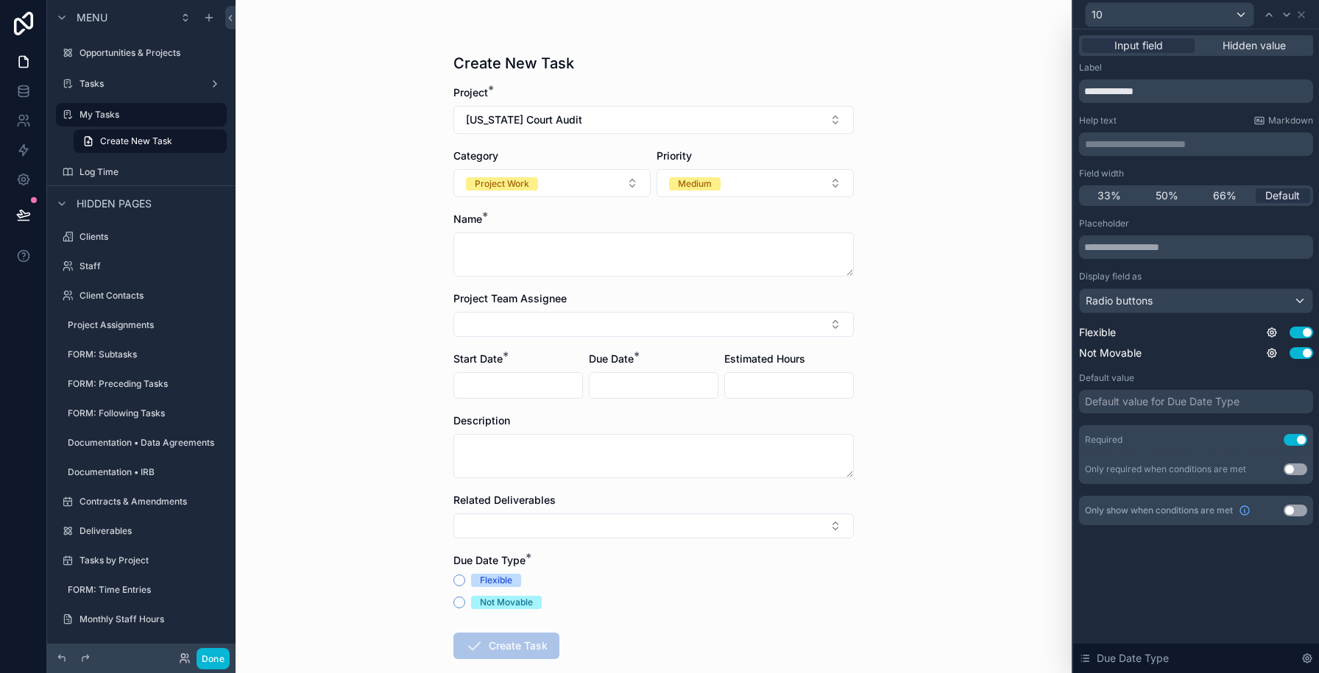
click at [1120, 417] on div "Placeholder Display field as Radio buttons Flexible Use setting Not Movable Use…" at bounding box center [1196, 351] width 234 height 266
click at [1124, 409] on div "Default value for Due Date Type" at bounding box center [1196, 402] width 234 height 24
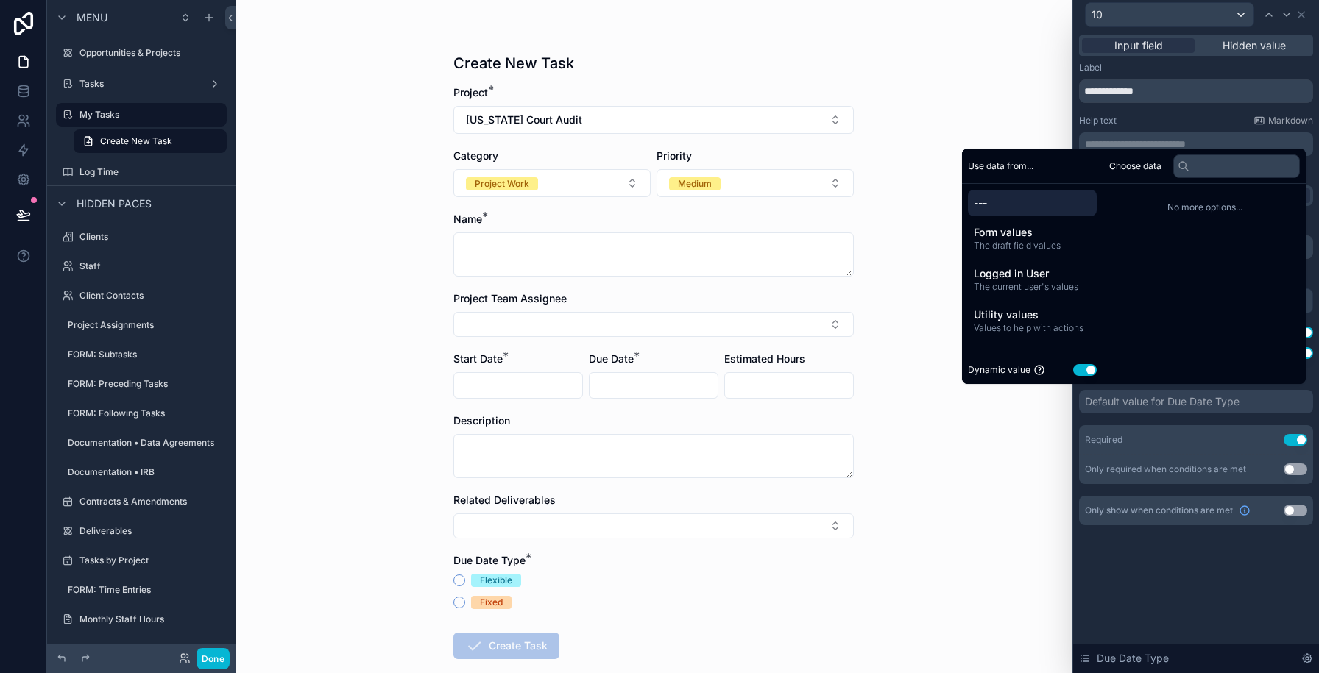
click at [1077, 372] on button "Use setting" at bounding box center [1085, 370] width 24 height 12
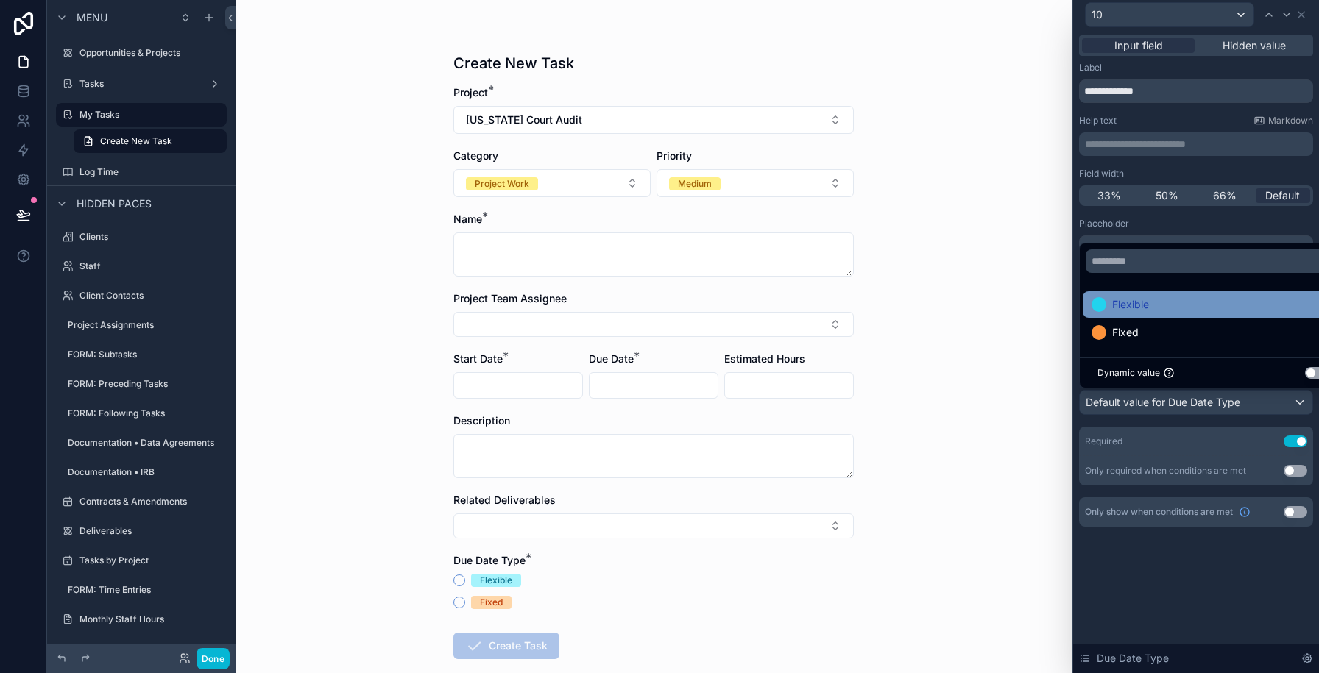
click at [1130, 313] on div "Flexible" at bounding box center [1212, 304] width 261 height 26
click at [967, 305] on div "Create New Task Project * [US_STATE] Court Audit Category Project Work Priority…" at bounding box center [653, 336] width 836 height 673
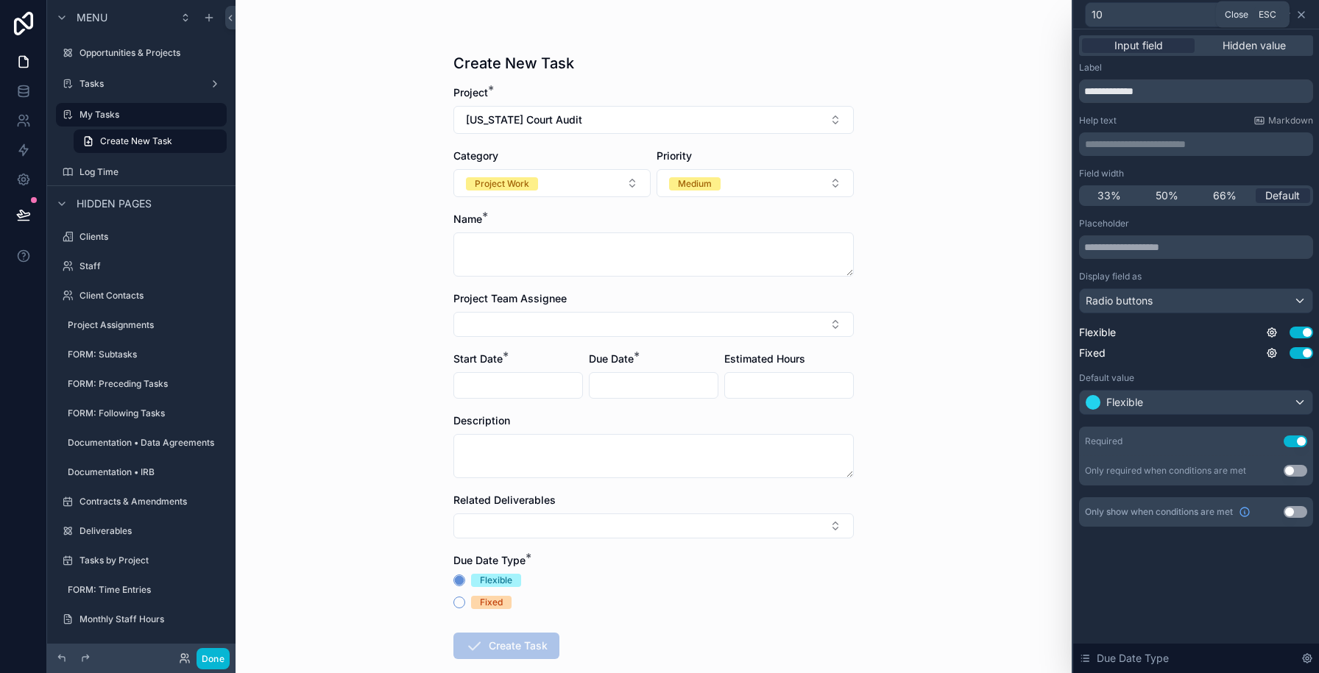
click at [1298, 13] on icon at bounding box center [1301, 15] width 6 height 6
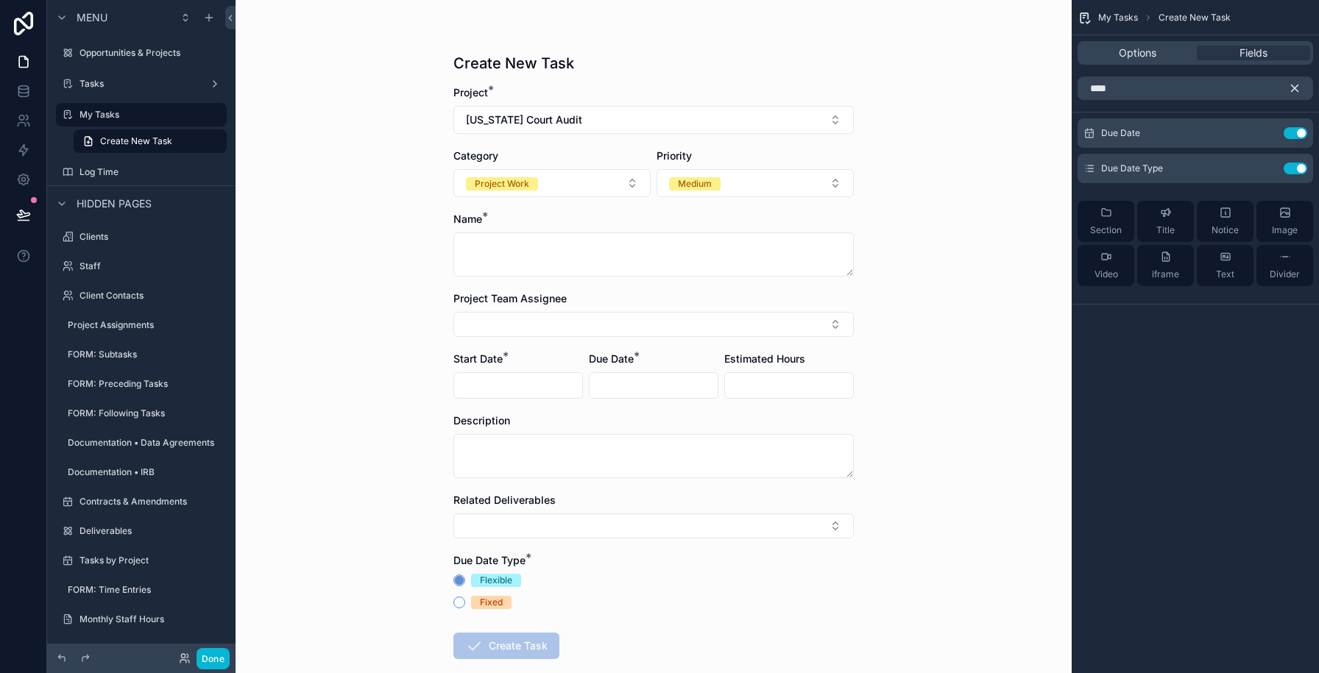
drag, startPoint x: 1299, startPoint y: 88, endPoint x: 1250, endPoint y: 183, distance: 107.0
click at [1299, 88] on icon "scrollable content" at bounding box center [1294, 88] width 13 height 13
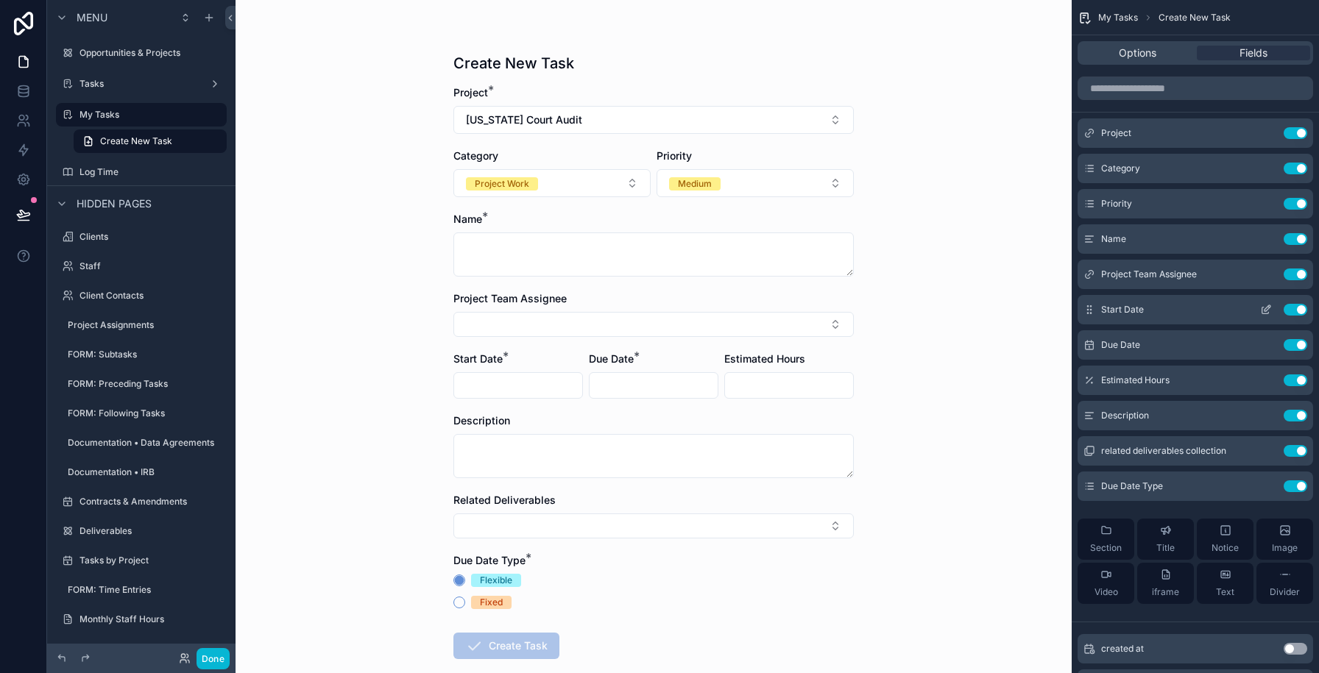
click at [1265, 311] on icon "scrollable content" at bounding box center [1267, 308] width 6 height 6
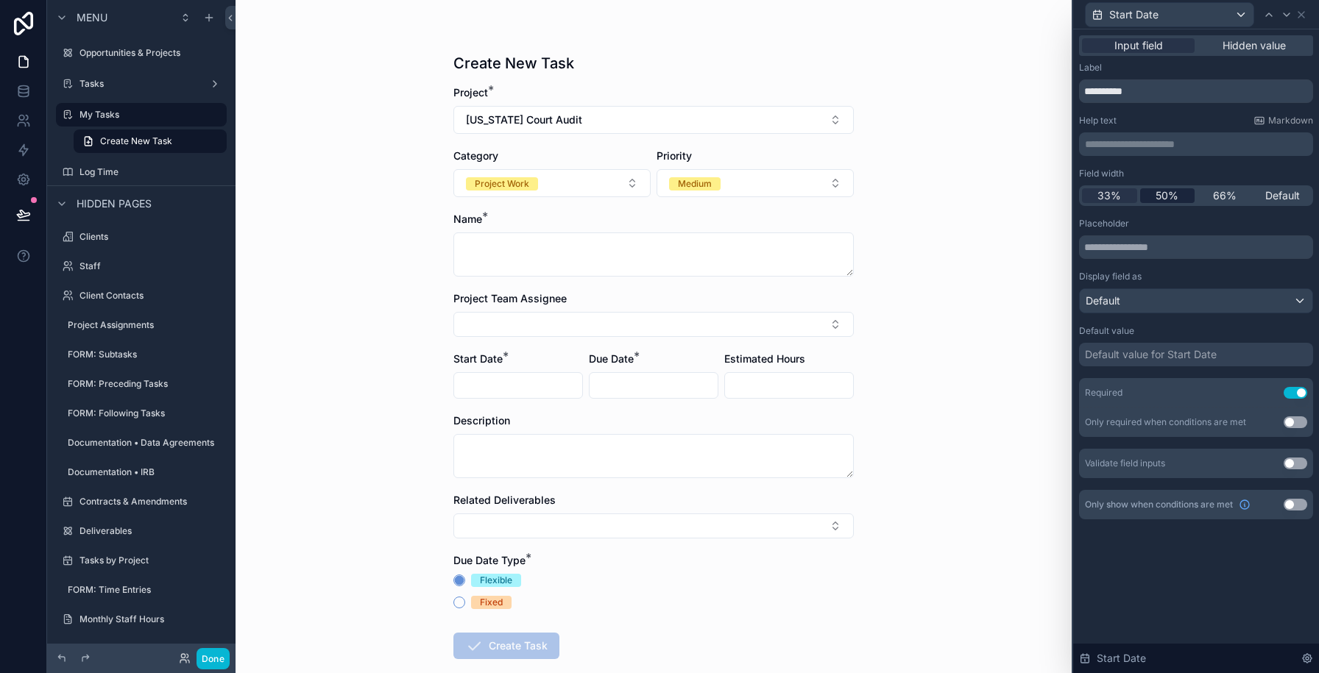
click at [1171, 195] on span "50%" at bounding box center [1166, 195] width 23 height 15
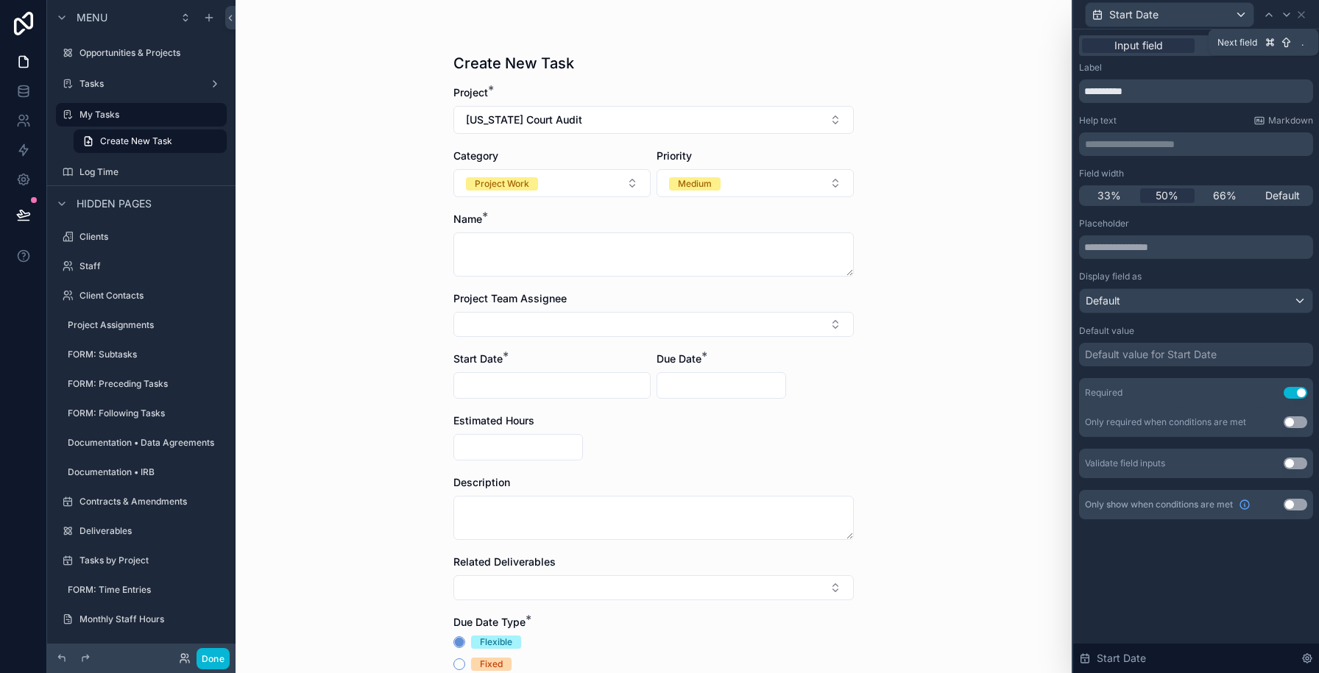
drag, startPoint x: 1283, startPoint y: 13, endPoint x: 1279, endPoint y: 24, distance: 11.9
click at [1283, 13] on icon at bounding box center [1286, 14] width 6 height 3
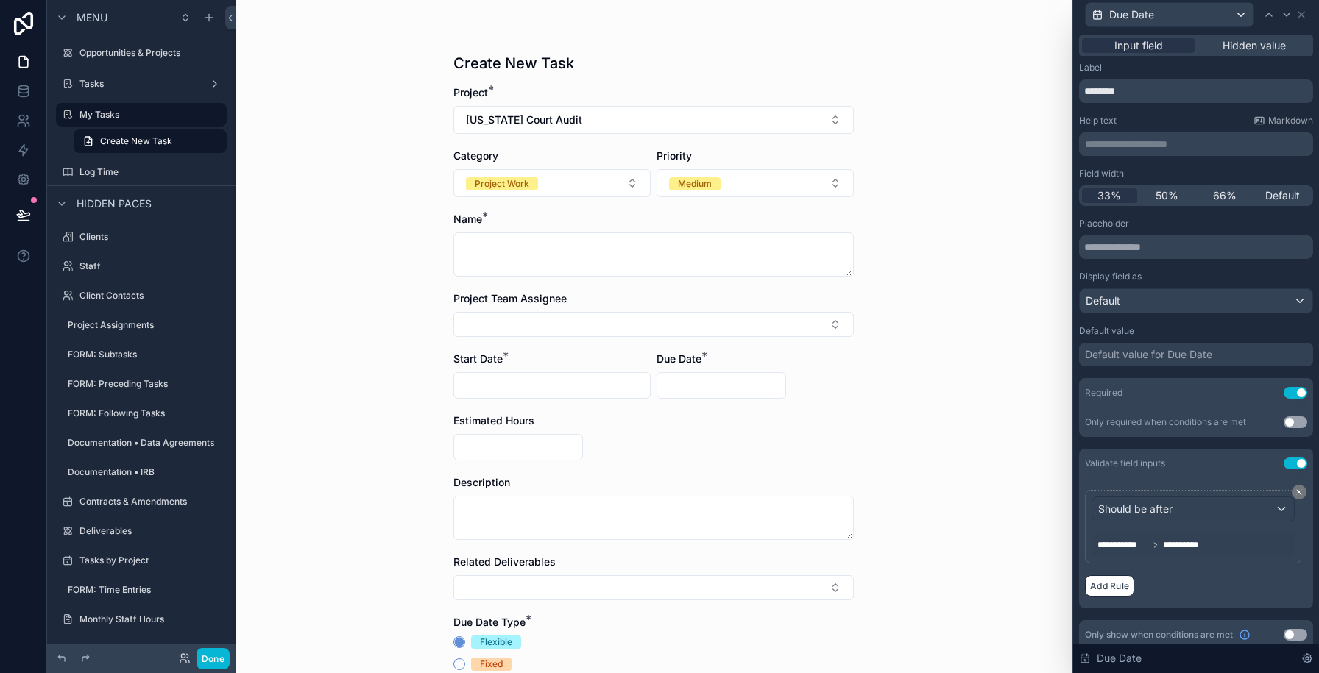
click at [1162, 191] on span "50%" at bounding box center [1166, 195] width 23 height 15
click at [1284, 9] on icon at bounding box center [1286, 15] width 12 height 12
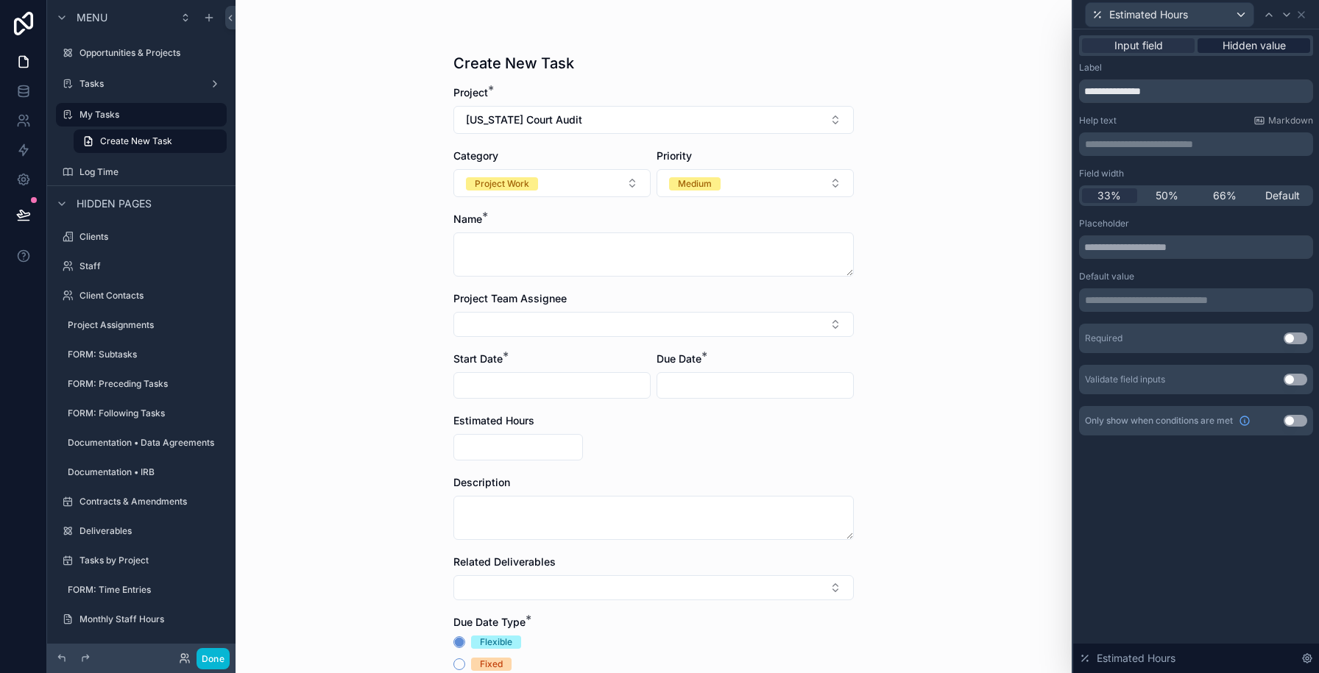
drag, startPoint x: 1163, startPoint y: 195, endPoint x: 1291, endPoint y: 50, distance: 193.4
click at [1163, 195] on span "50%" at bounding box center [1166, 195] width 23 height 15
drag, startPoint x: 1306, startPoint y: 12, endPoint x: 1295, endPoint y: 28, distance: 19.6
click at [1306, 12] on icon at bounding box center [1301, 15] width 12 height 12
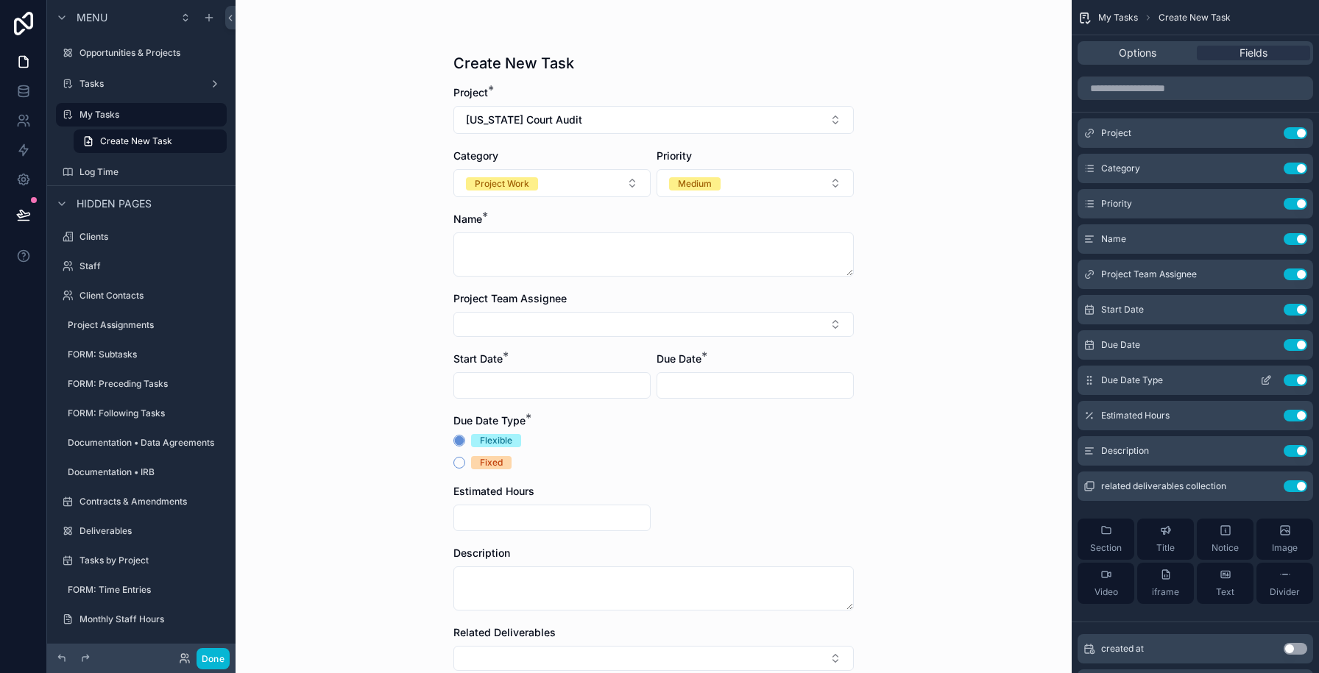
click at [1264, 378] on icon "scrollable content" at bounding box center [1266, 381] width 12 height 12
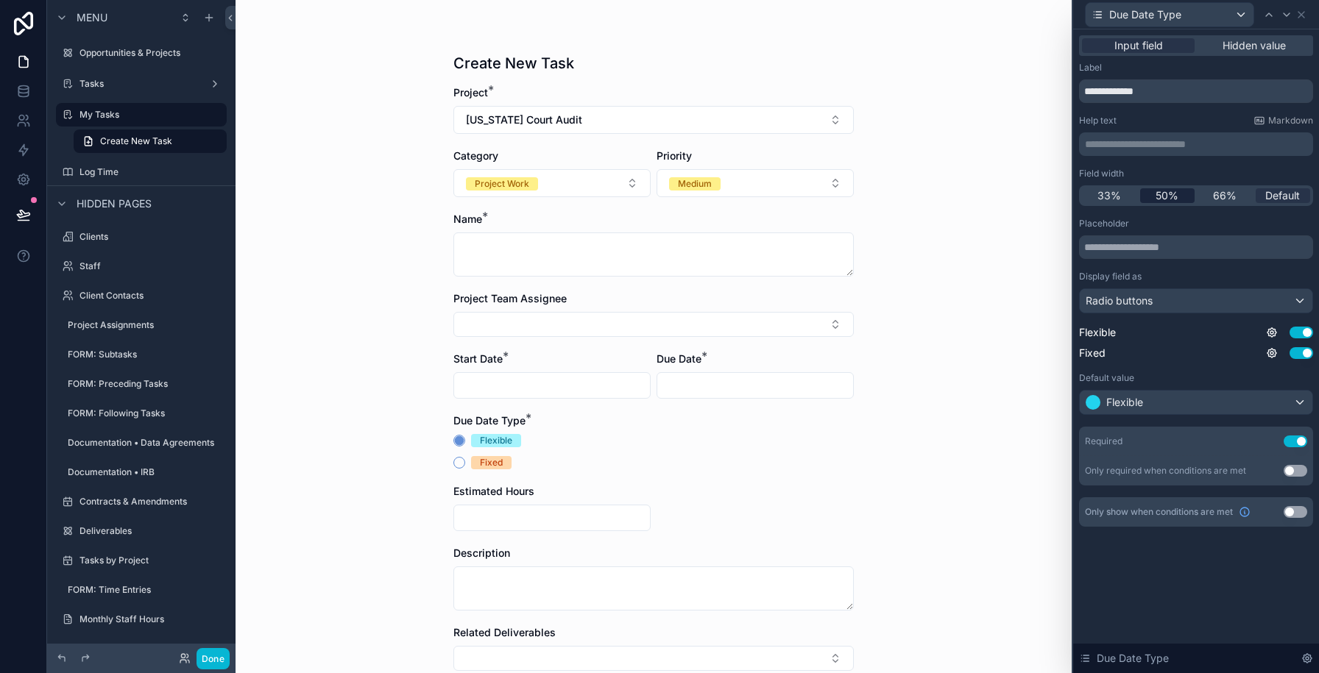
click at [1173, 194] on span "50%" at bounding box center [1166, 195] width 23 height 15
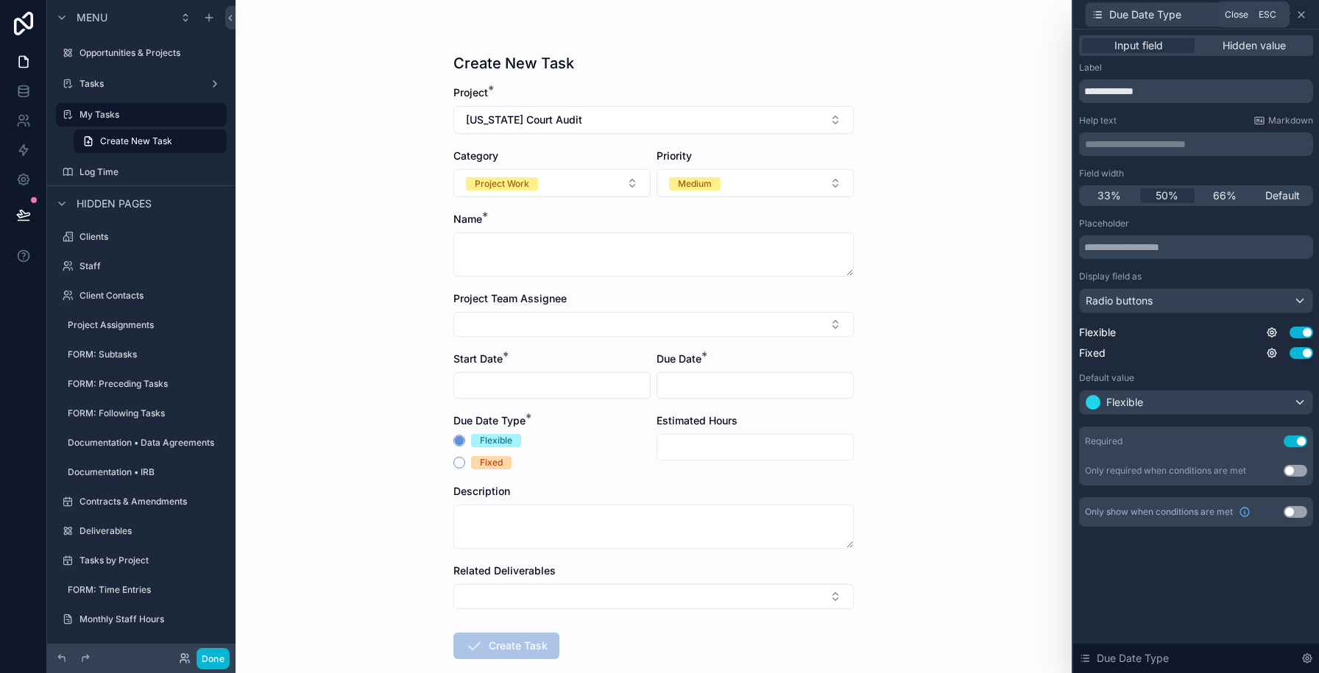
click at [1303, 16] on icon at bounding box center [1301, 15] width 6 height 6
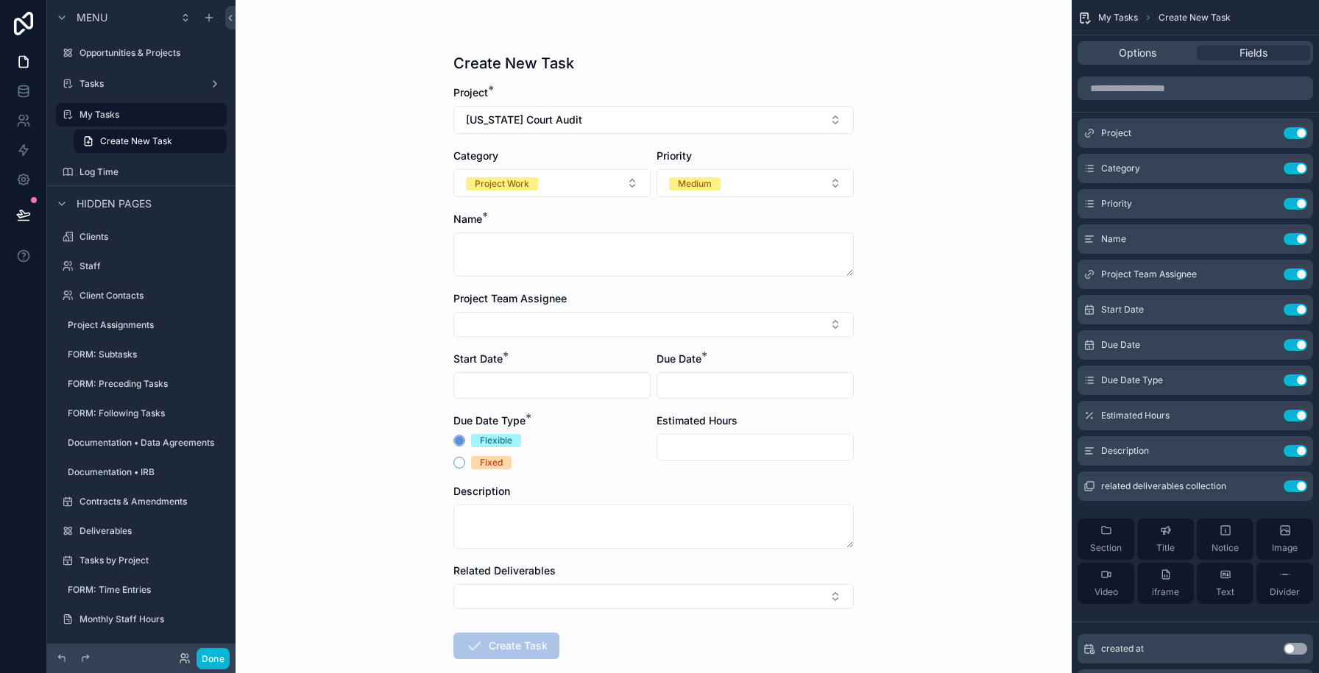
click at [940, 129] on div "Create New Task Project * [US_STATE] Court Audit Category Project Work Priority…" at bounding box center [653, 336] width 836 height 673
click at [91, 117] on label "My Tasks" at bounding box center [138, 115] width 118 height 12
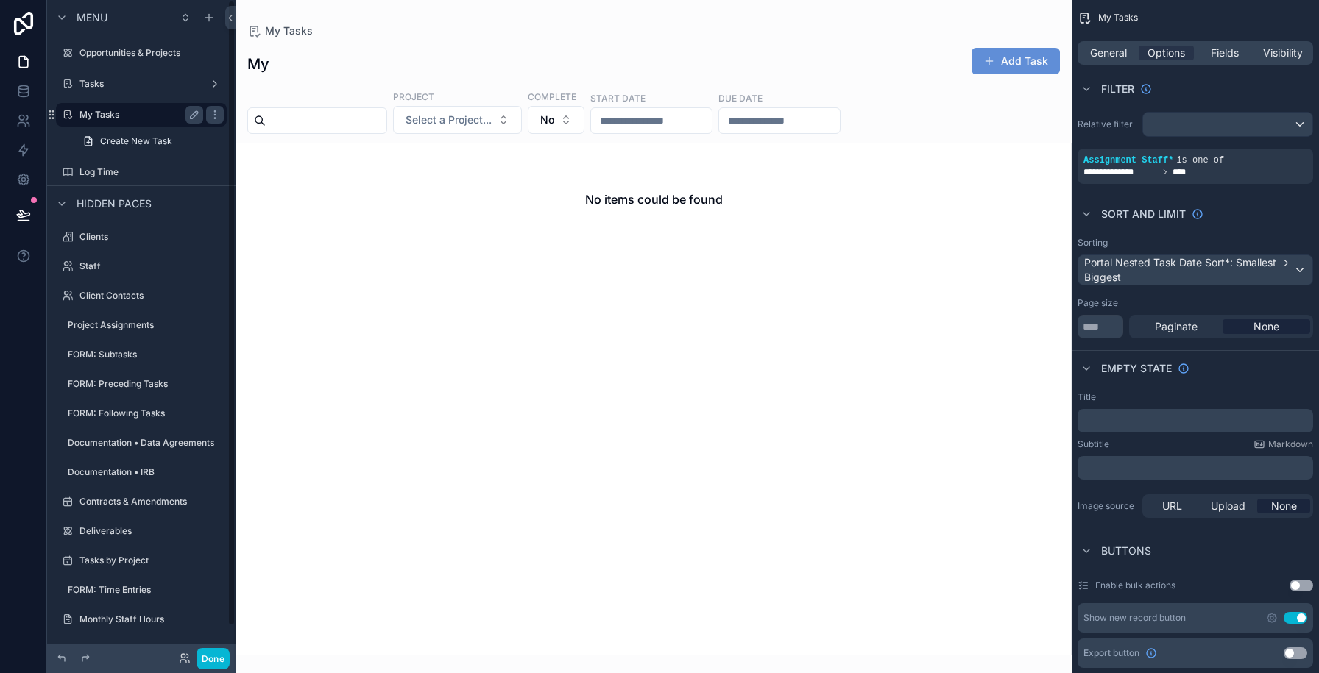
click at [91, 110] on label "My Tasks" at bounding box center [138, 115] width 118 height 12
click at [1089, 42] on div "General Options Fields Visibility" at bounding box center [1194, 53] width 235 height 24
click at [1094, 54] on span "General" at bounding box center [1108, 53] width 37 height 15
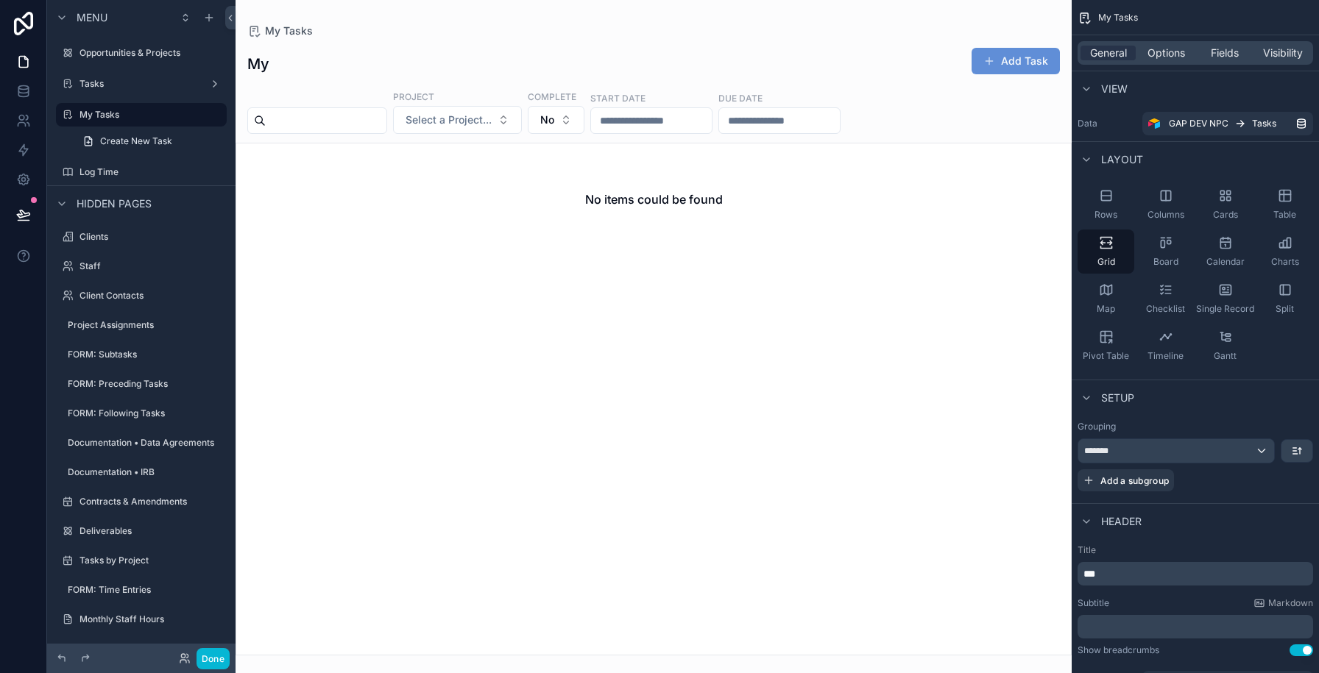
click at [1106, 567] on p "**" at bounding box center [1196, 574] width 227 height 15
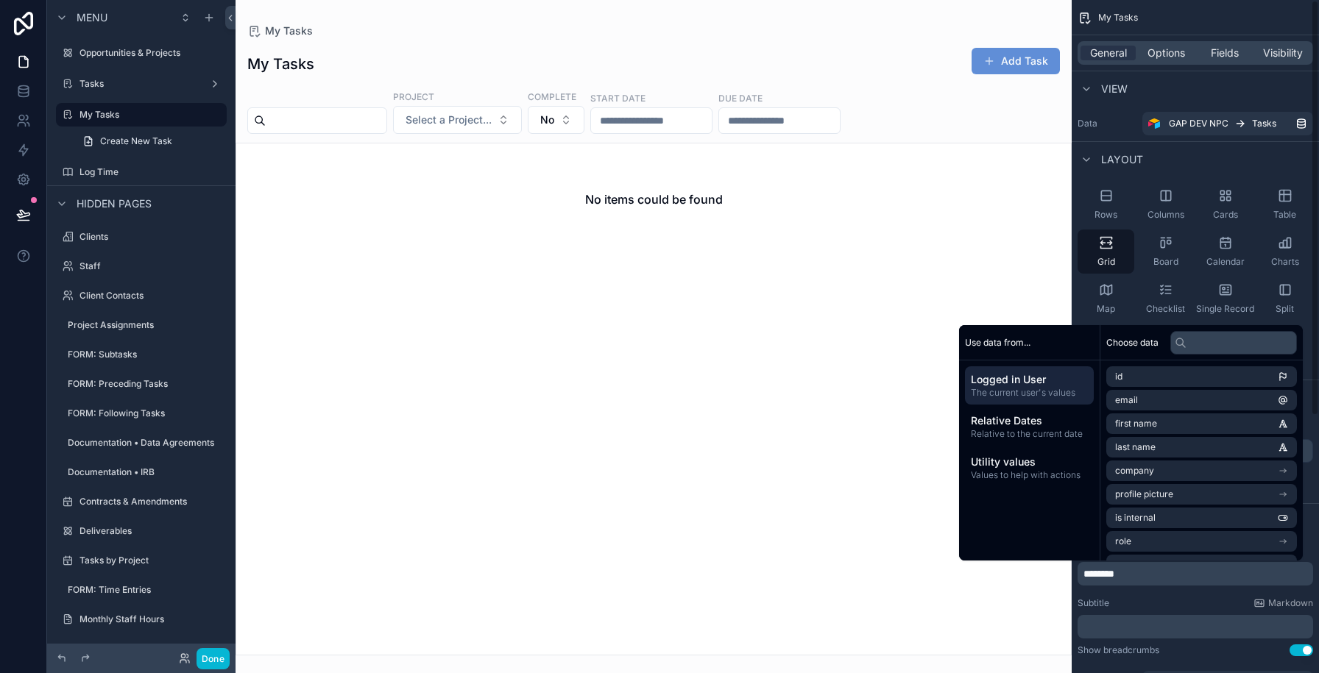
click at [749, 426] on div "scrollable content" at bounding box center [653, 336] width 836 height 673
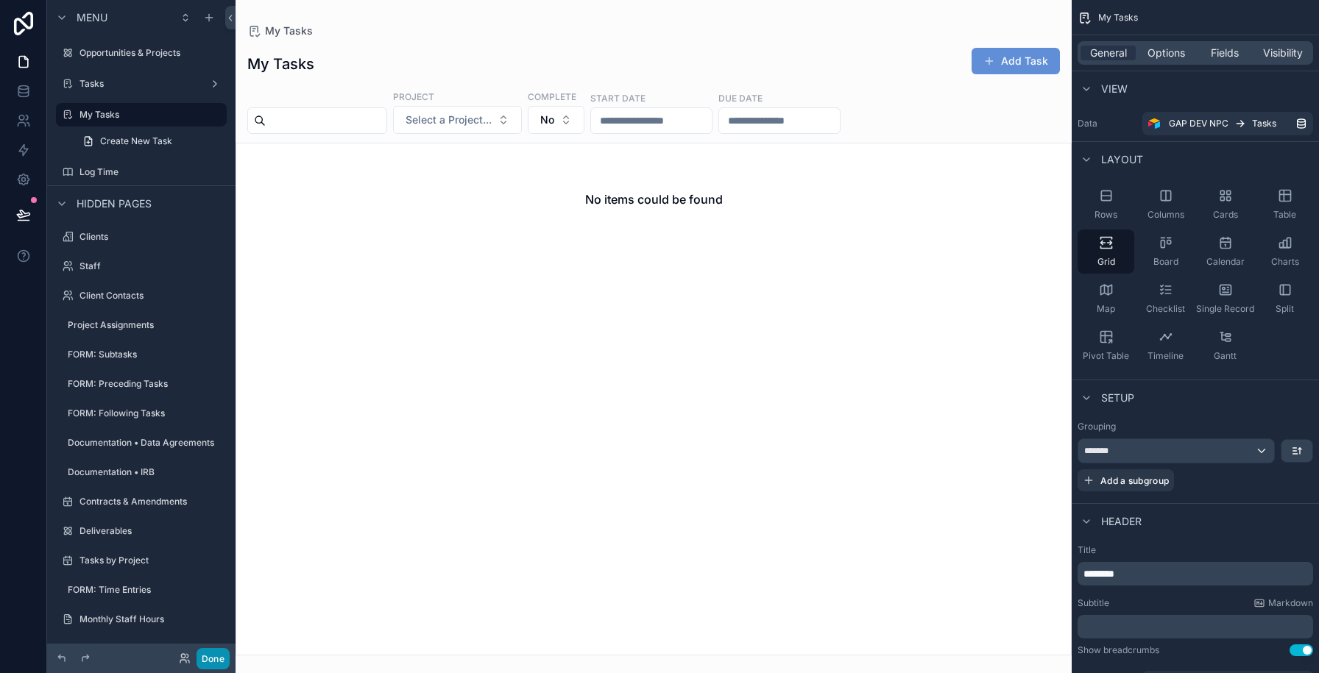
click at [209, 659] on button "Done" at bounding box center [212, 658] width 33 height 21
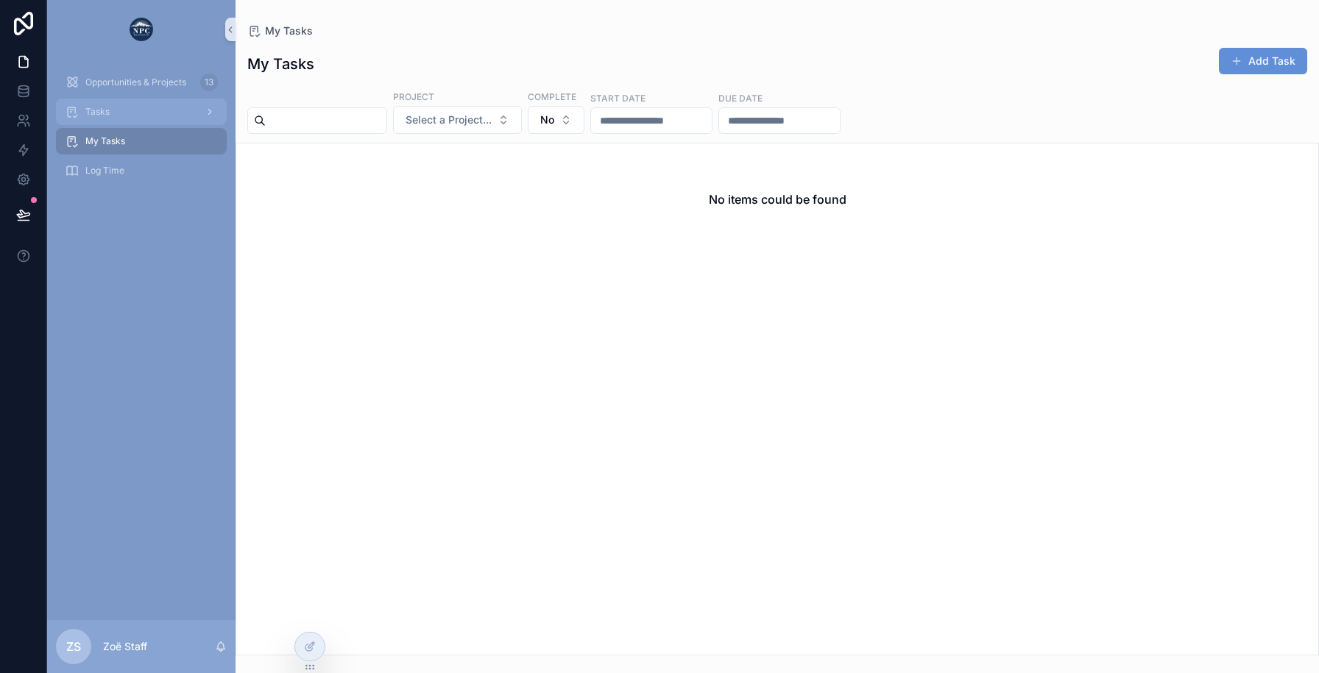
click at [134, 112] on div "Tasks" at bounding box center [141, 112] width 153 height 24
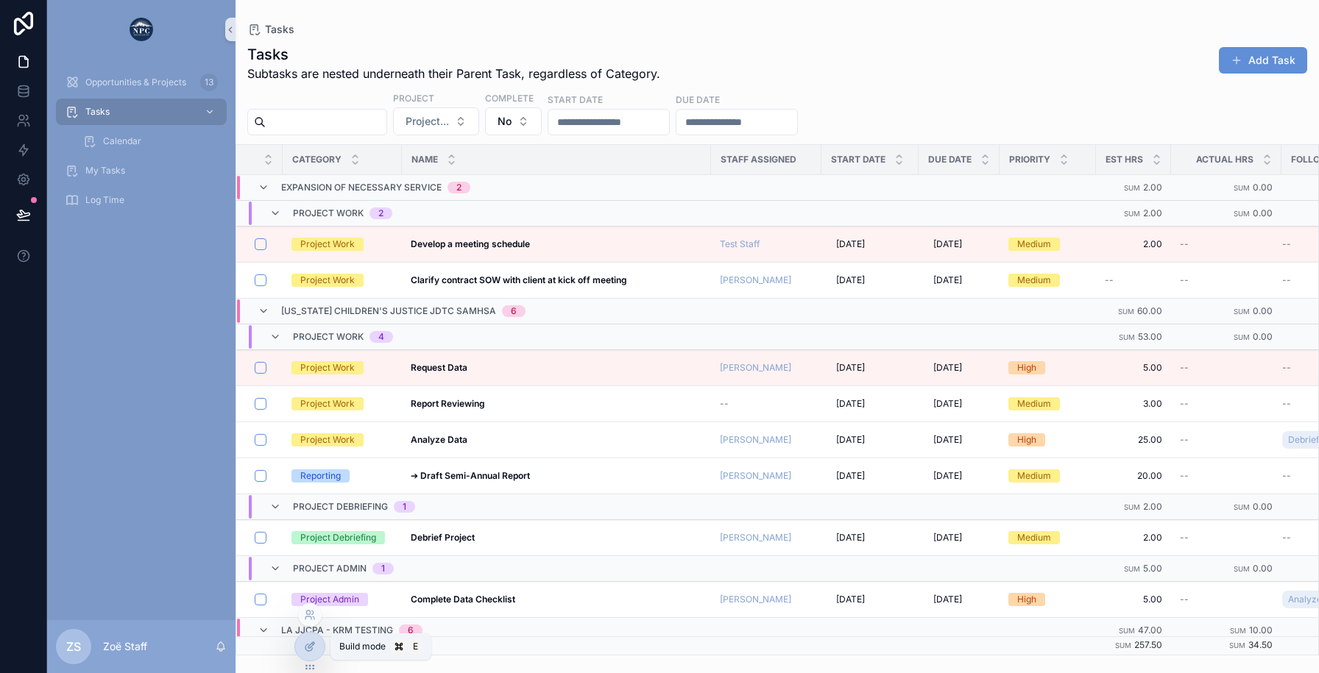
click at [306, 642] on icon at bounding box center [310, 647] width 12 height 12
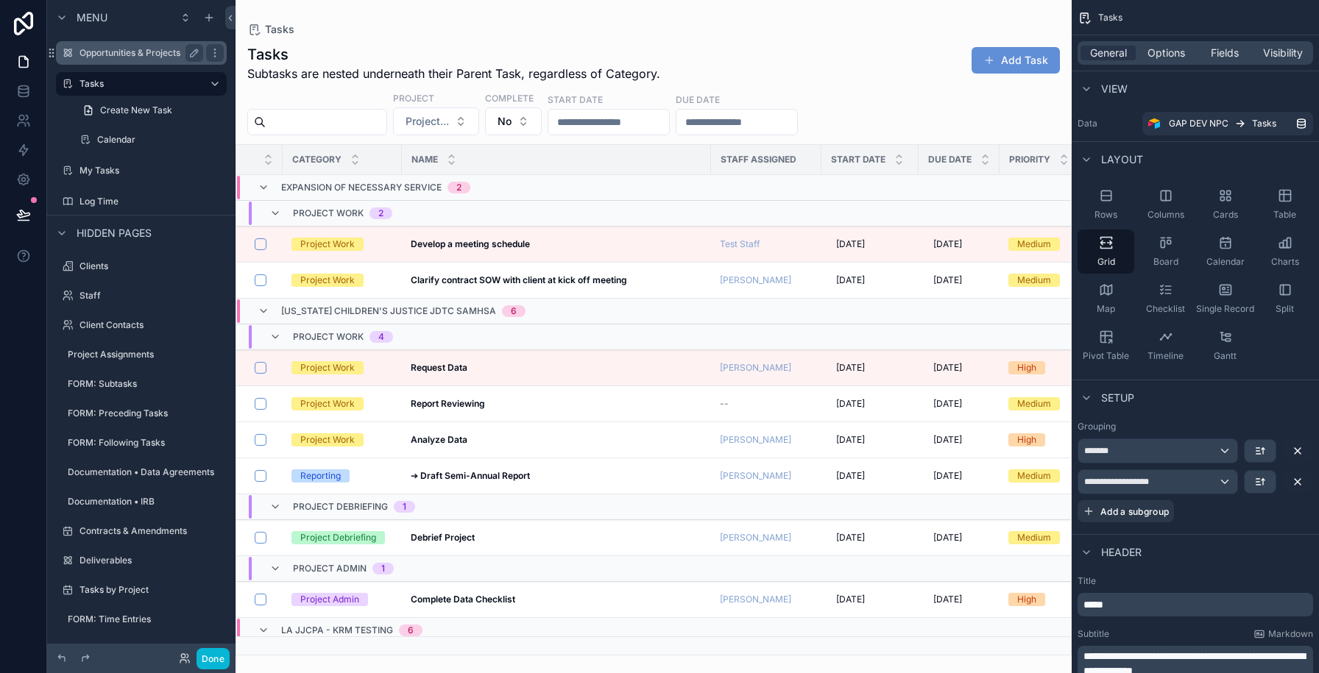
click at [134, 42] on div "Opportunities & Projects" at bounding box center [141, 53] width 165 height 24
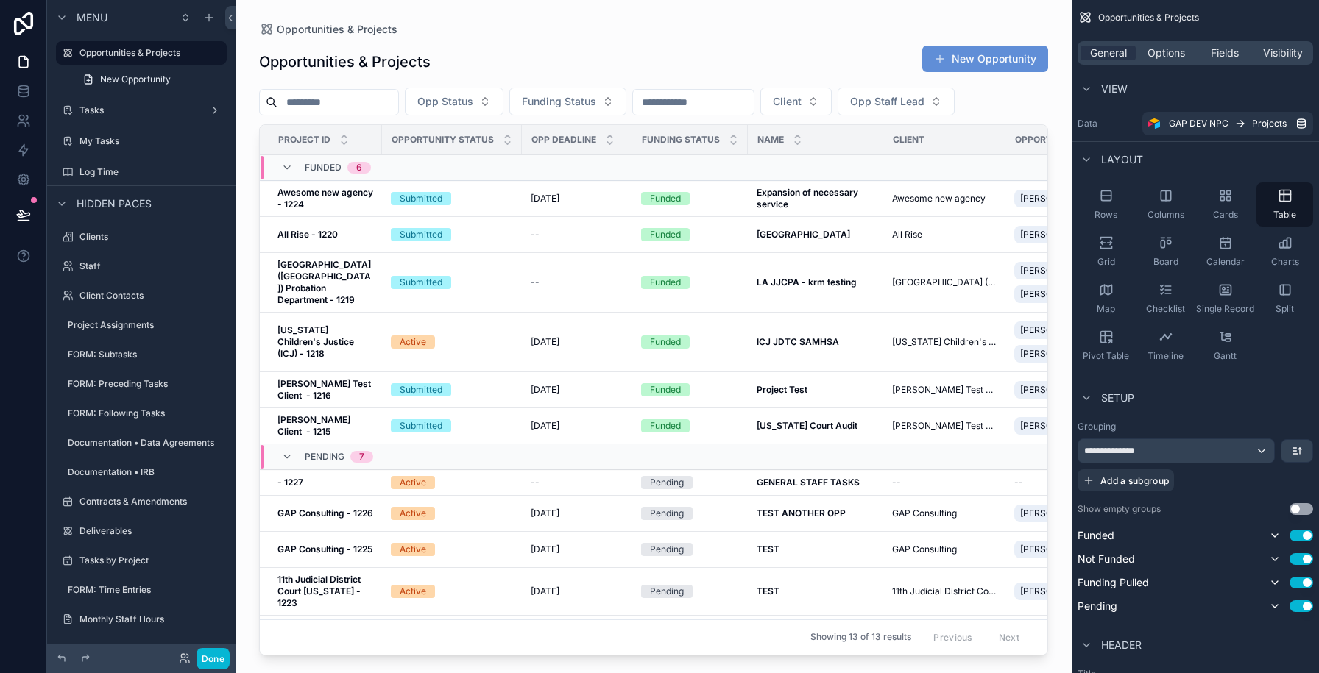
click at [461, 461] on div "Pending 7" at bounding box center [446, 457] width 371 height 24
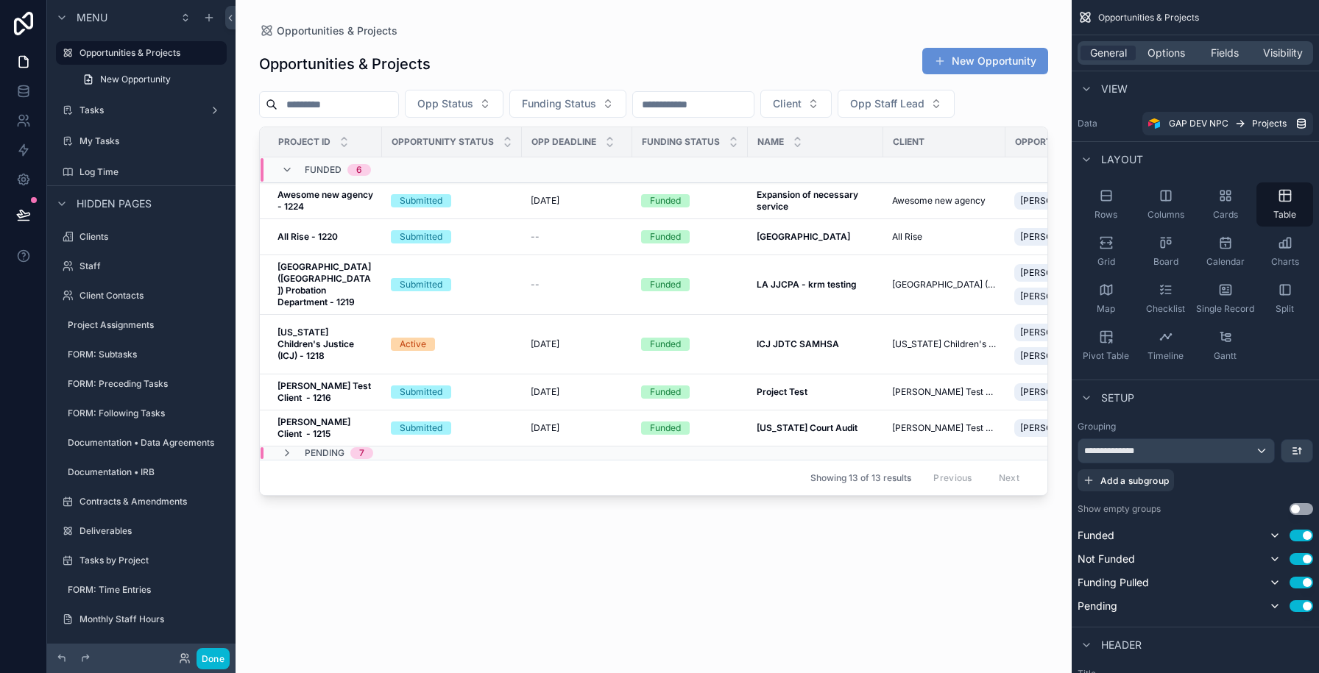
click at [461, 461] on div "Showing 13 of 13 results Previous Next" at bounding box center [653, 477] width 787 height 35
click at [293, 450] on div "Pending 7" at bounding box center [327, 453] width 92 height 12
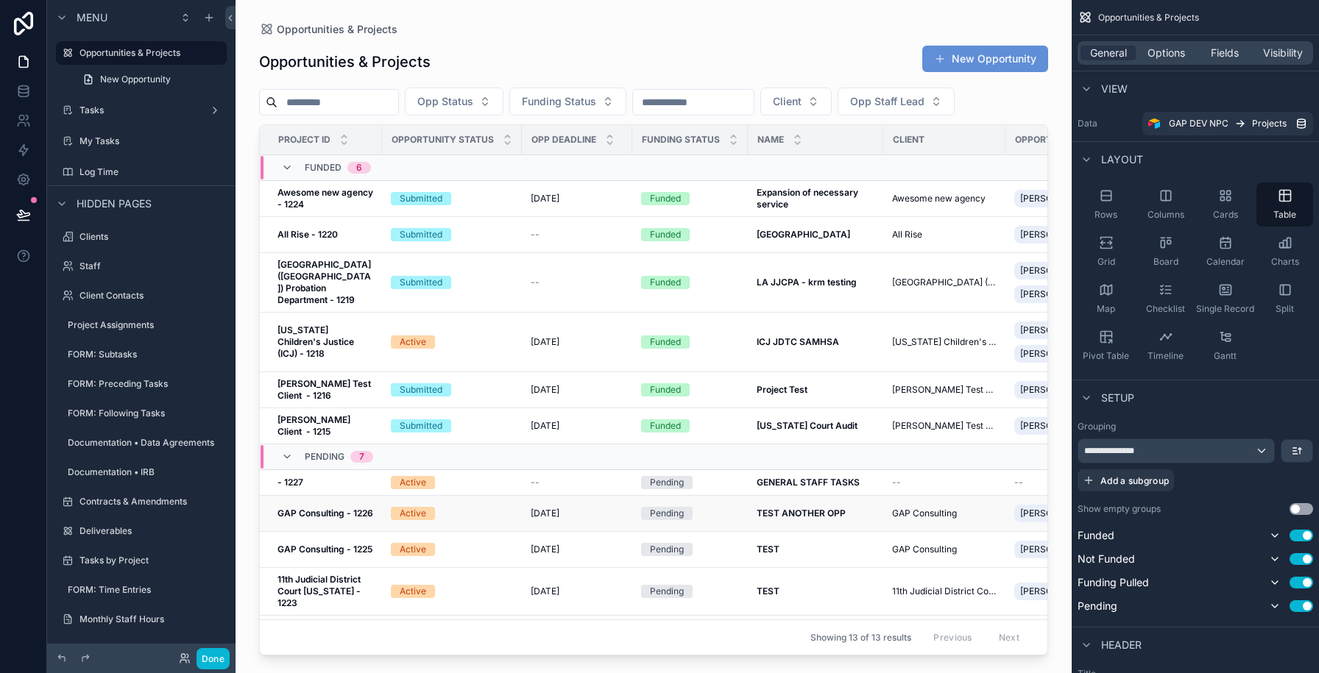
scroll to position [92, 0]
